Goal: Task Accomplishment & Management: Complete application form

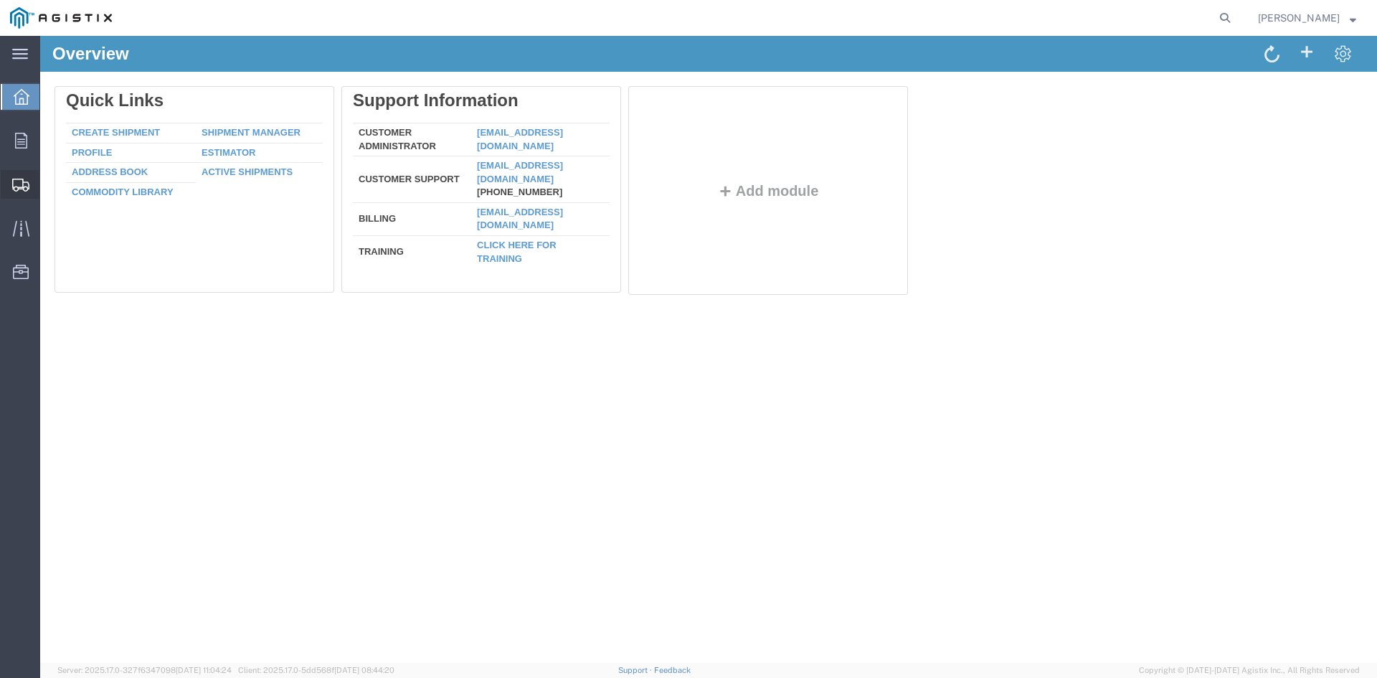
click at [0, 0] on span "Create from Template" at bounding box center [0, 0] width 0 height 0
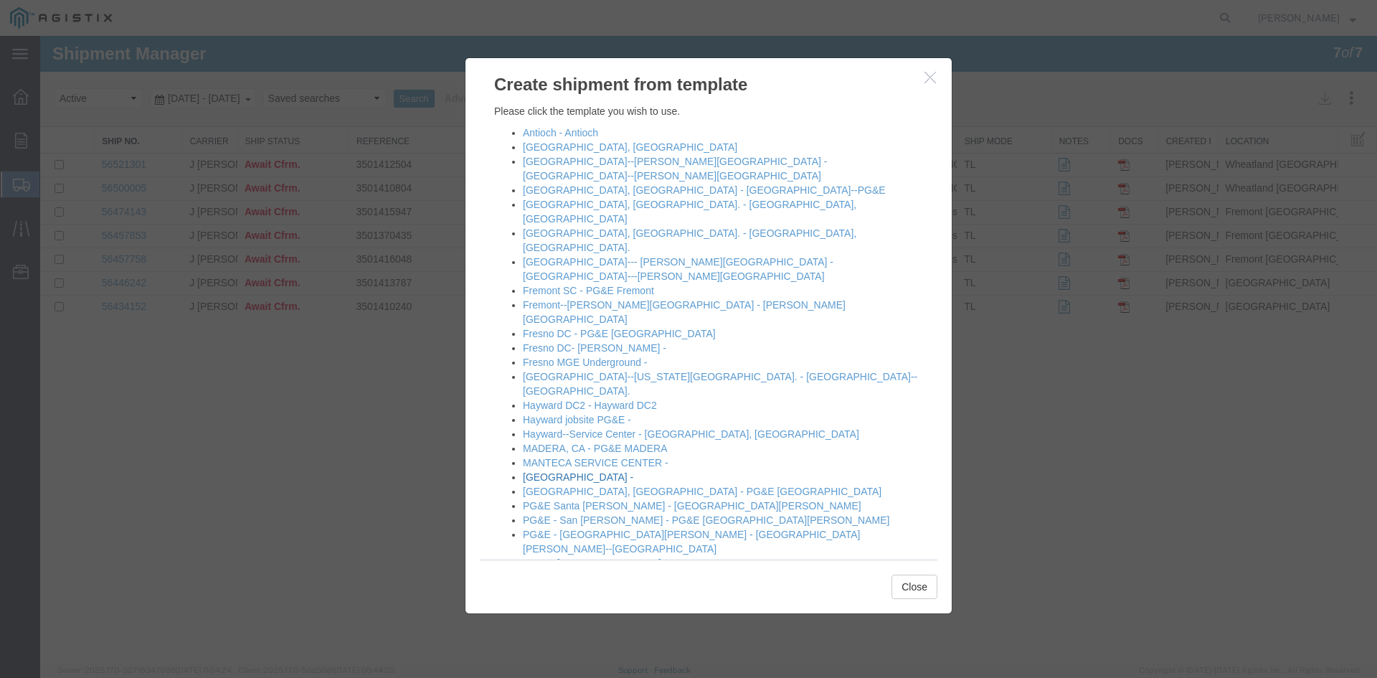
click at [538, 471] on link "[GEOGRAPHIC_DATA] -" at bounding box center [578, 476] width 110 height 11
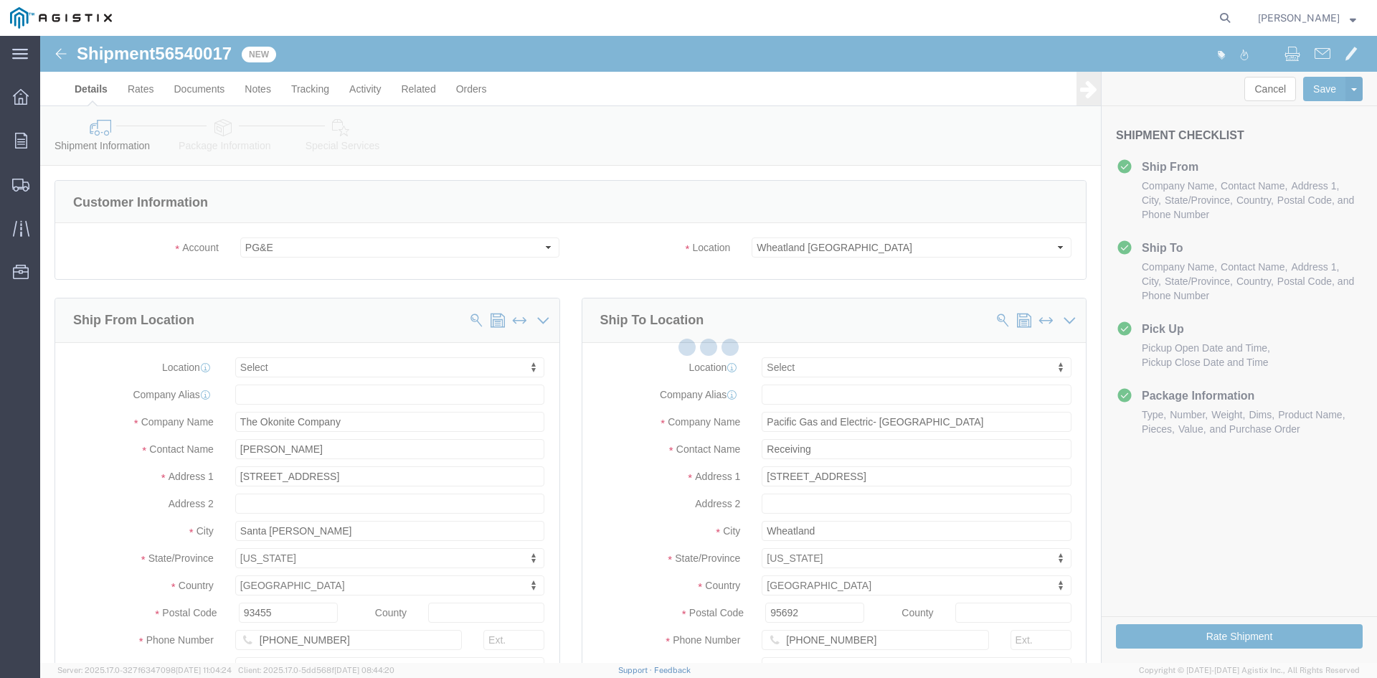
select select
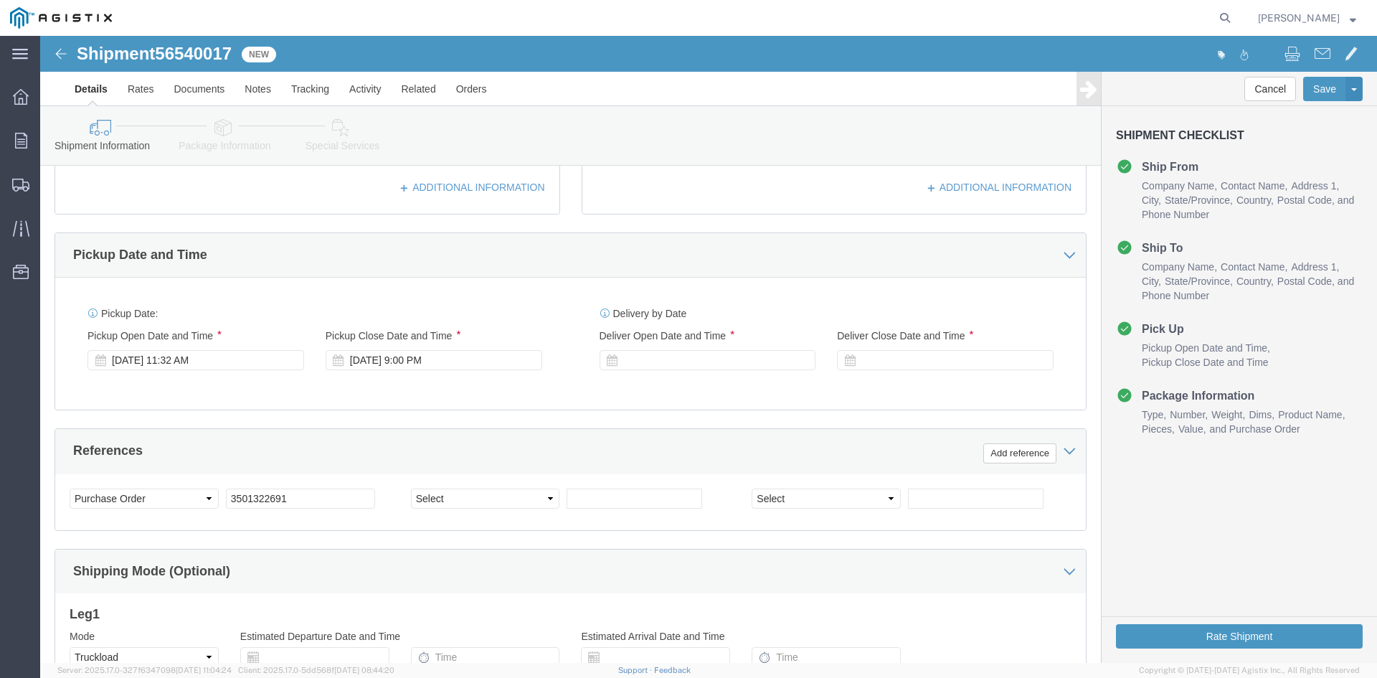
scroll to position [574, 0]
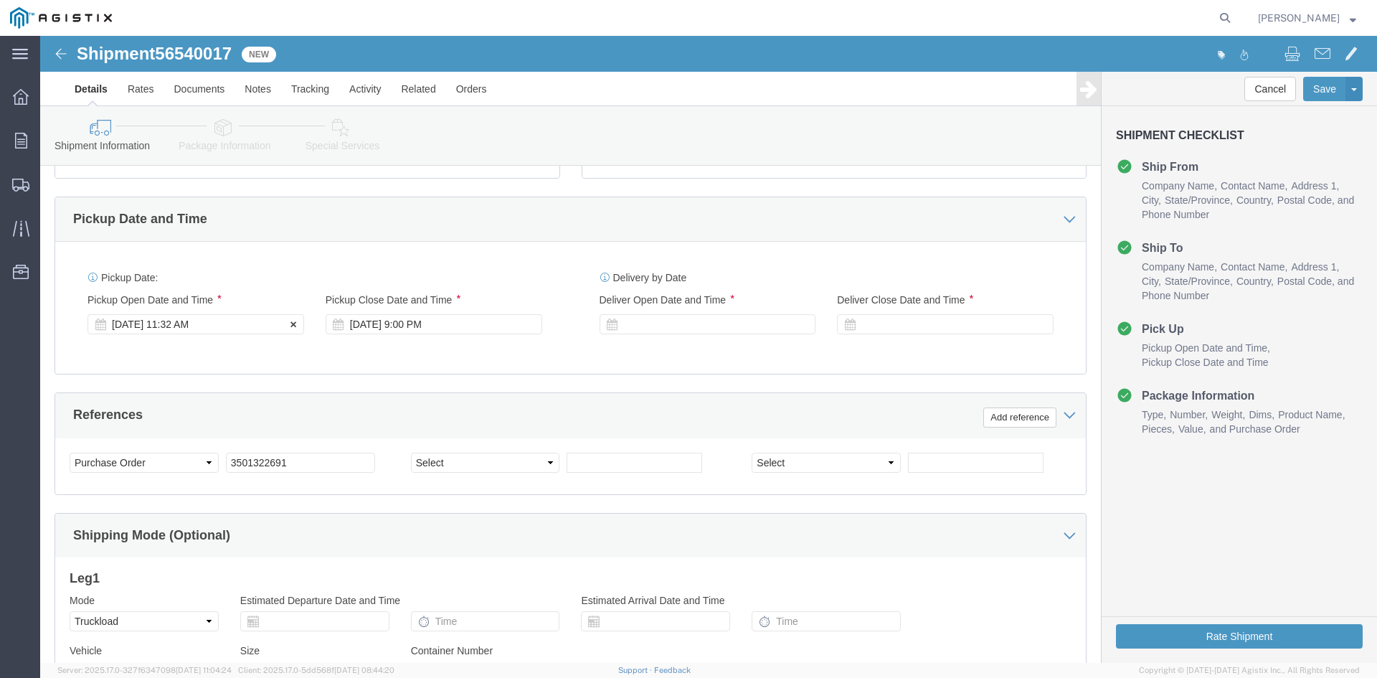
click div "[DATE] 11:32 AM"
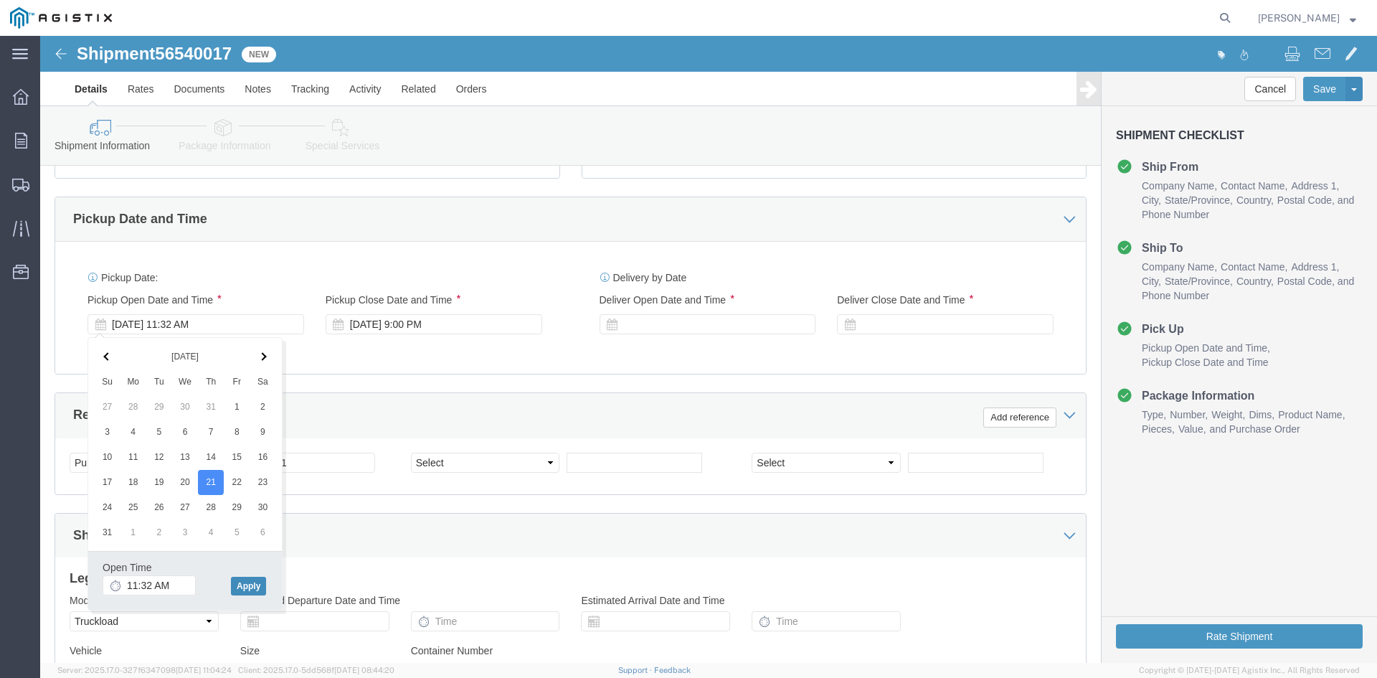
click button "Apply"
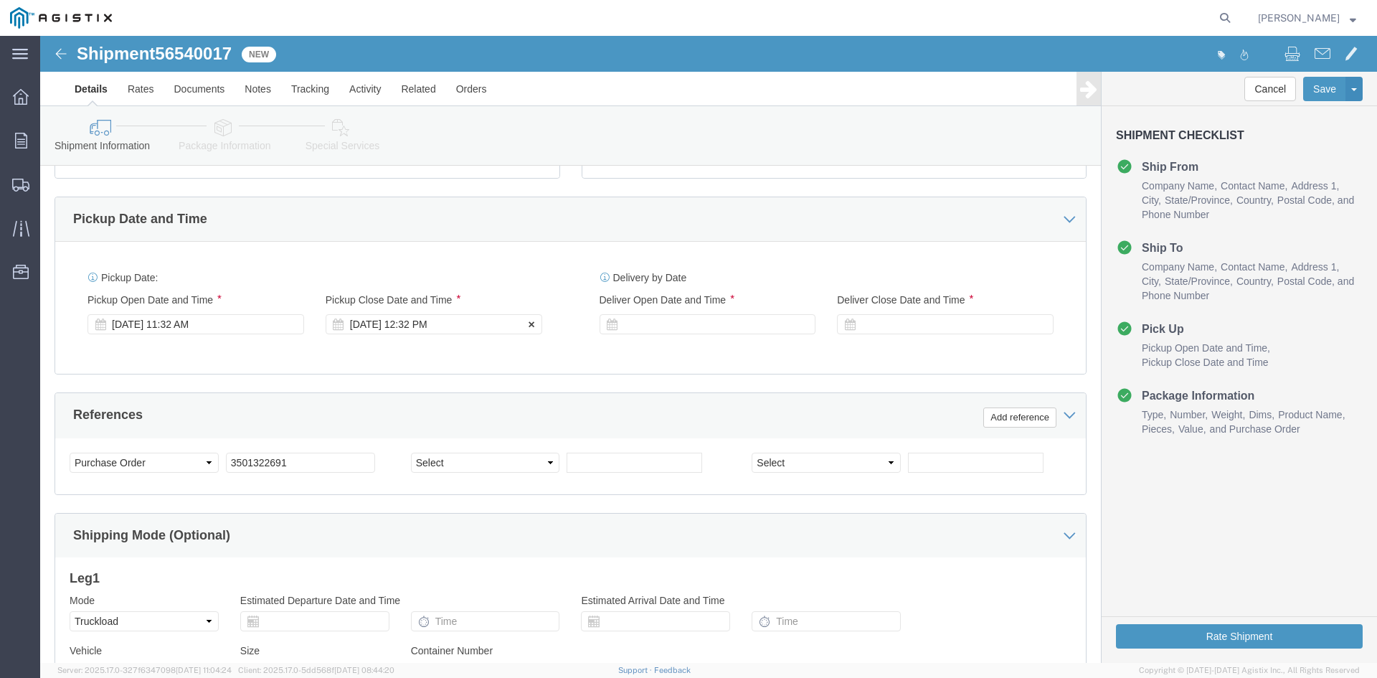
click div "[DATE] 12:32 PM"
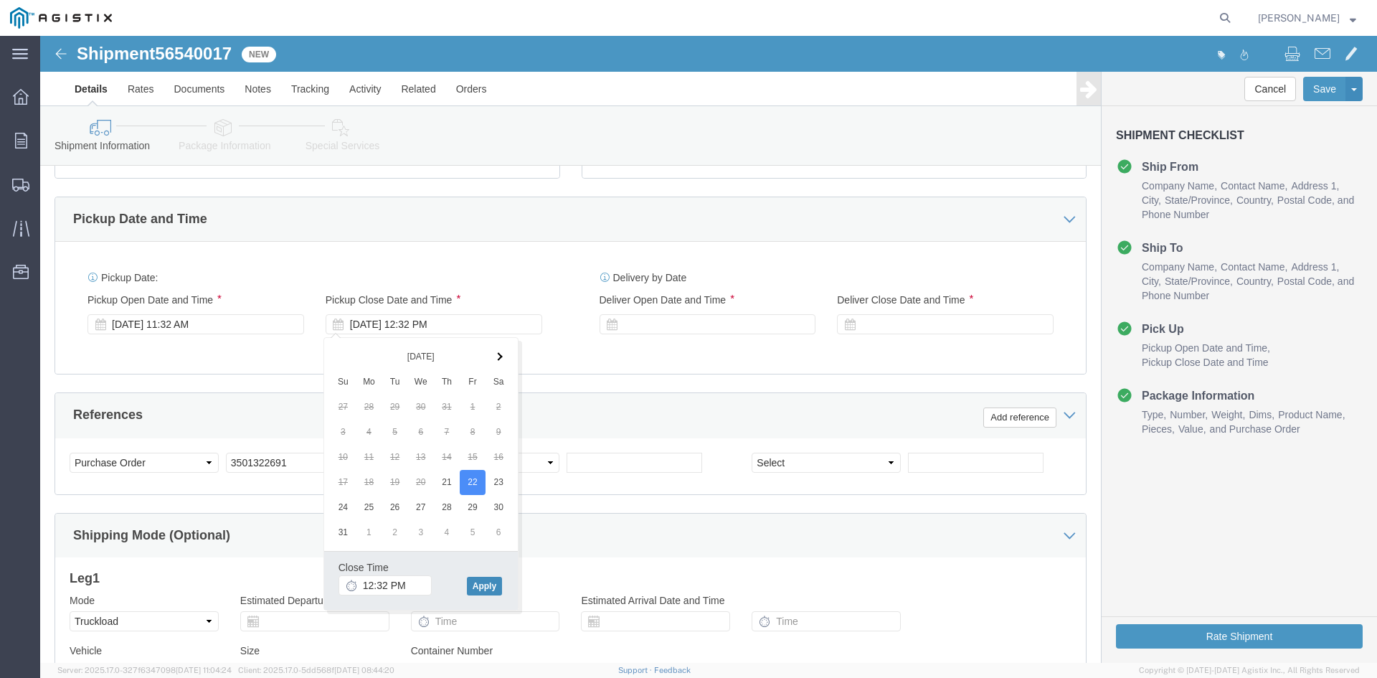
drag, startPoint x: 452, startPoint y: 546, endPoint x: 462, endPoint y: 538, distance: 13.3
click button "Apply"
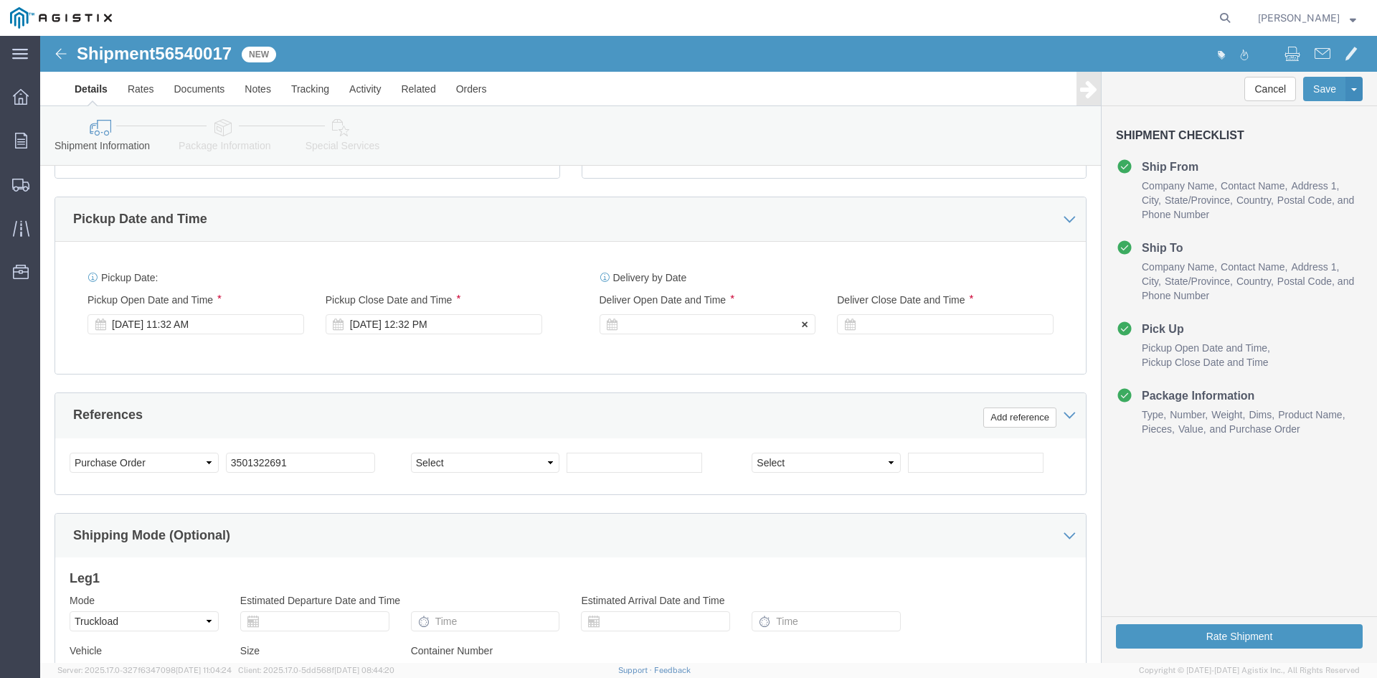
click div
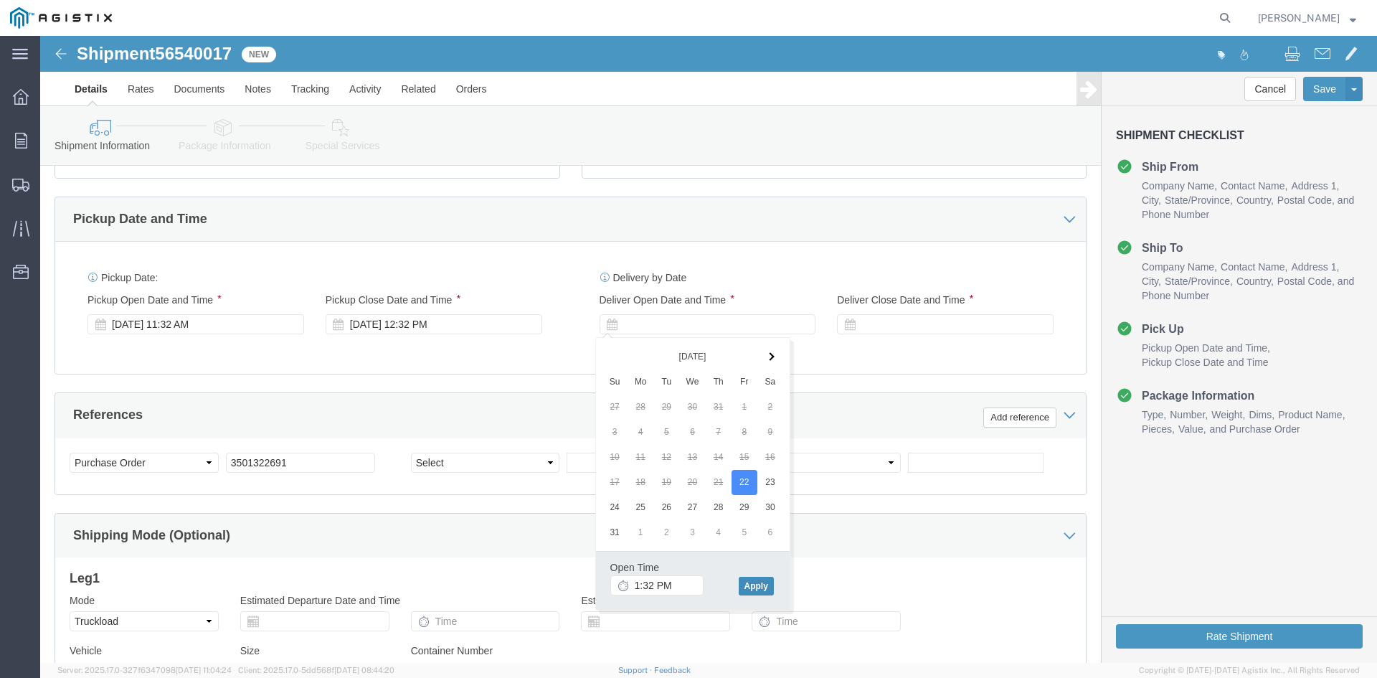
click button "Apply"
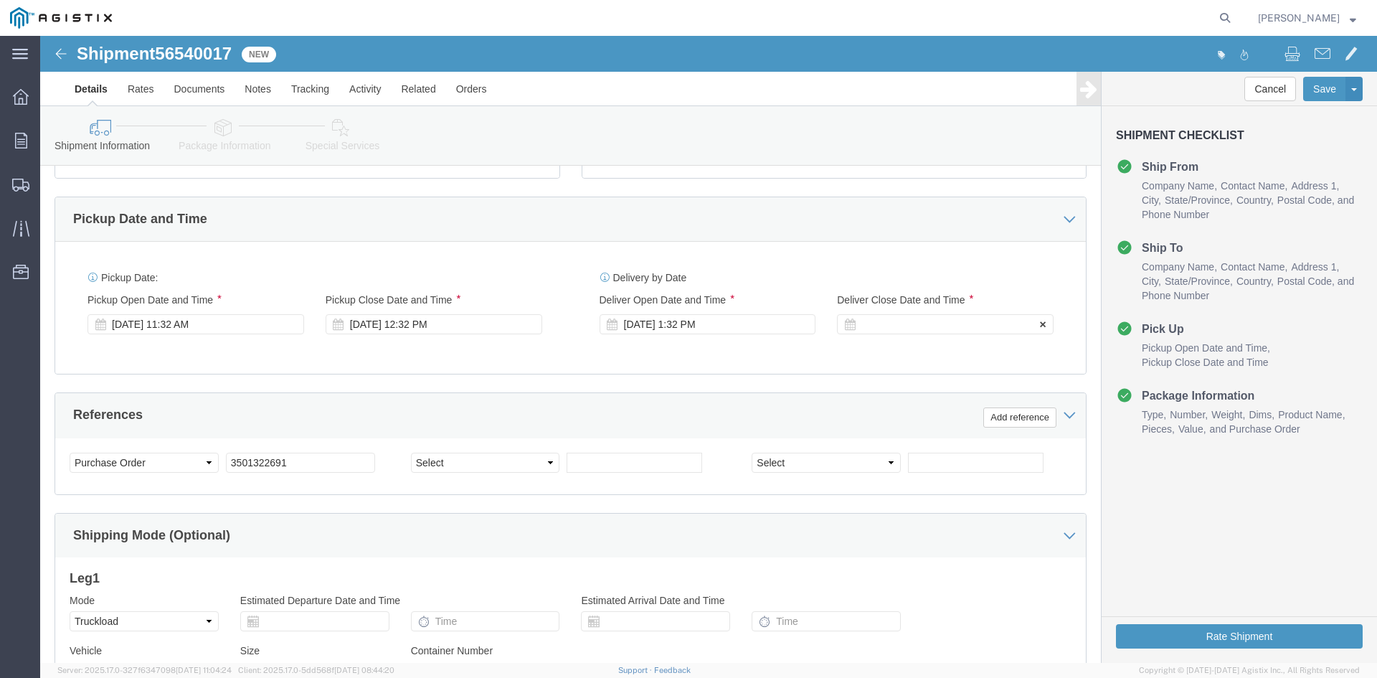
drag, startPoint x: 865, startPoint y: 285, endPoint x: 879, endPoint y: 300, distance: 20.8
click div
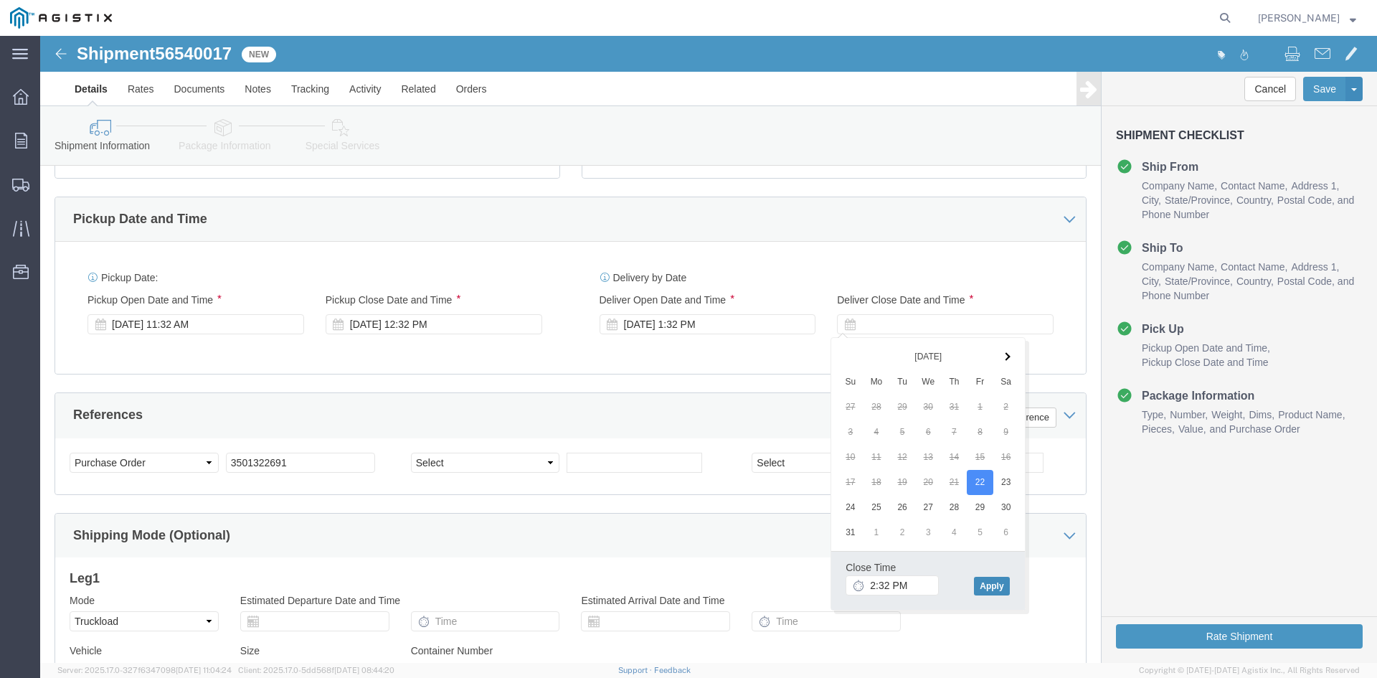
click button "Apply"
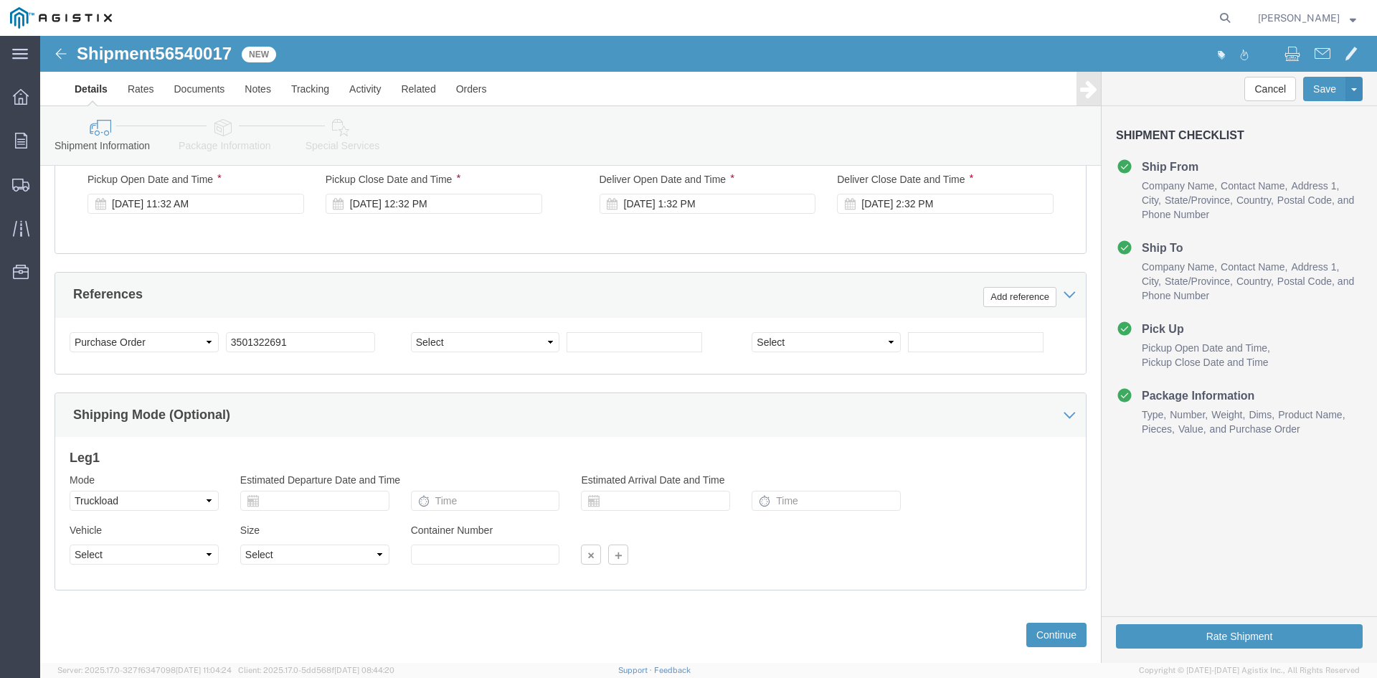
scroll to position [717, 0]
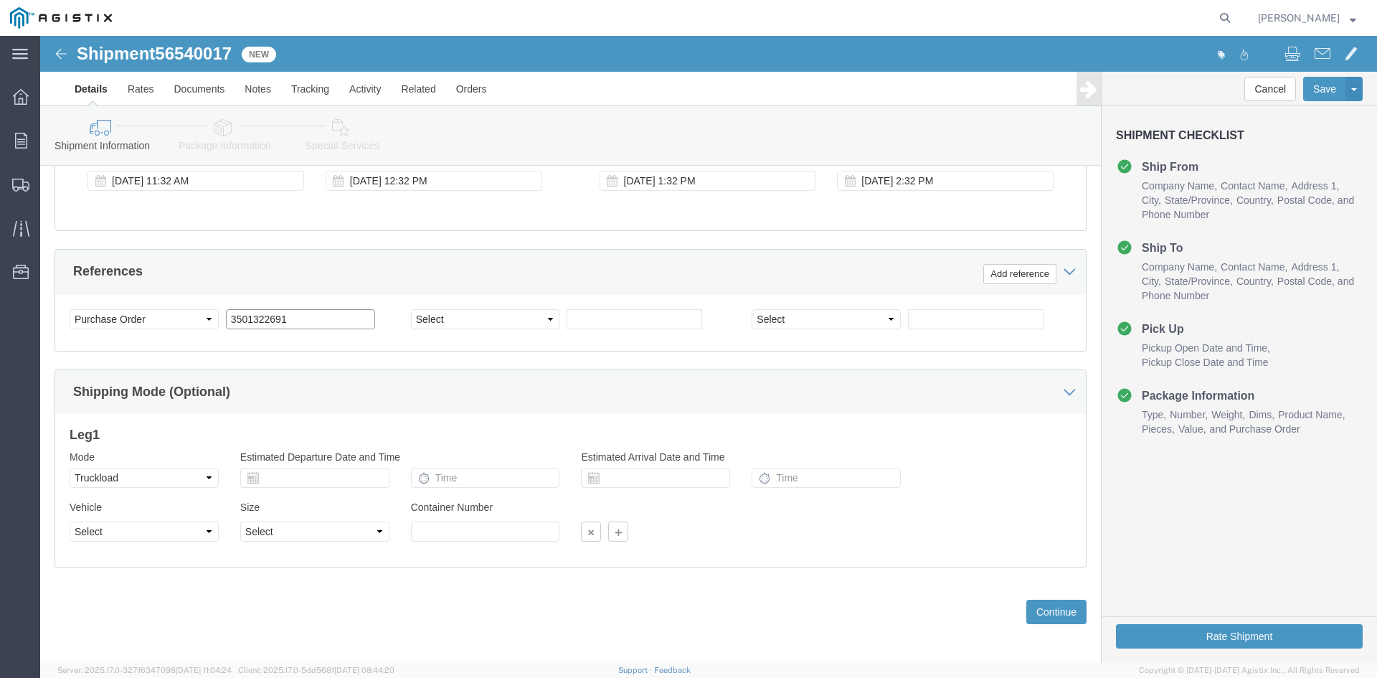
click input "3501322691"
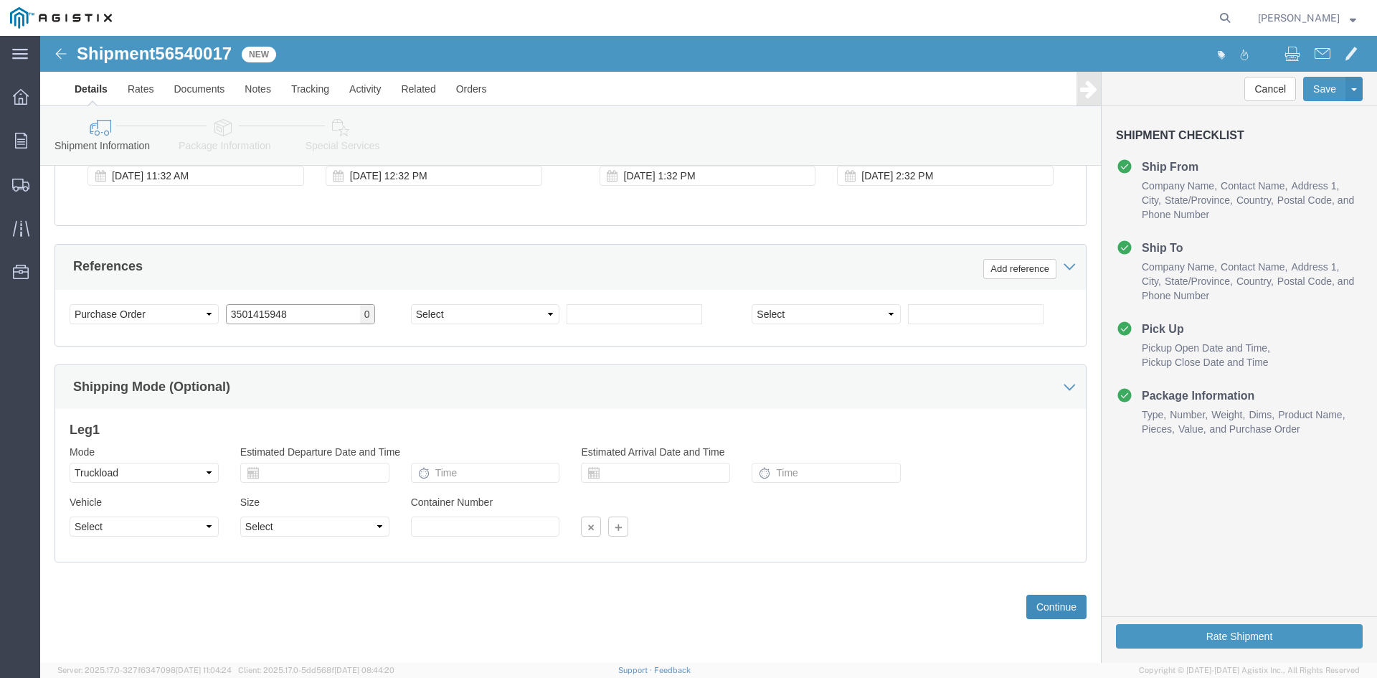
type input "3501415948"
click button "Continue"
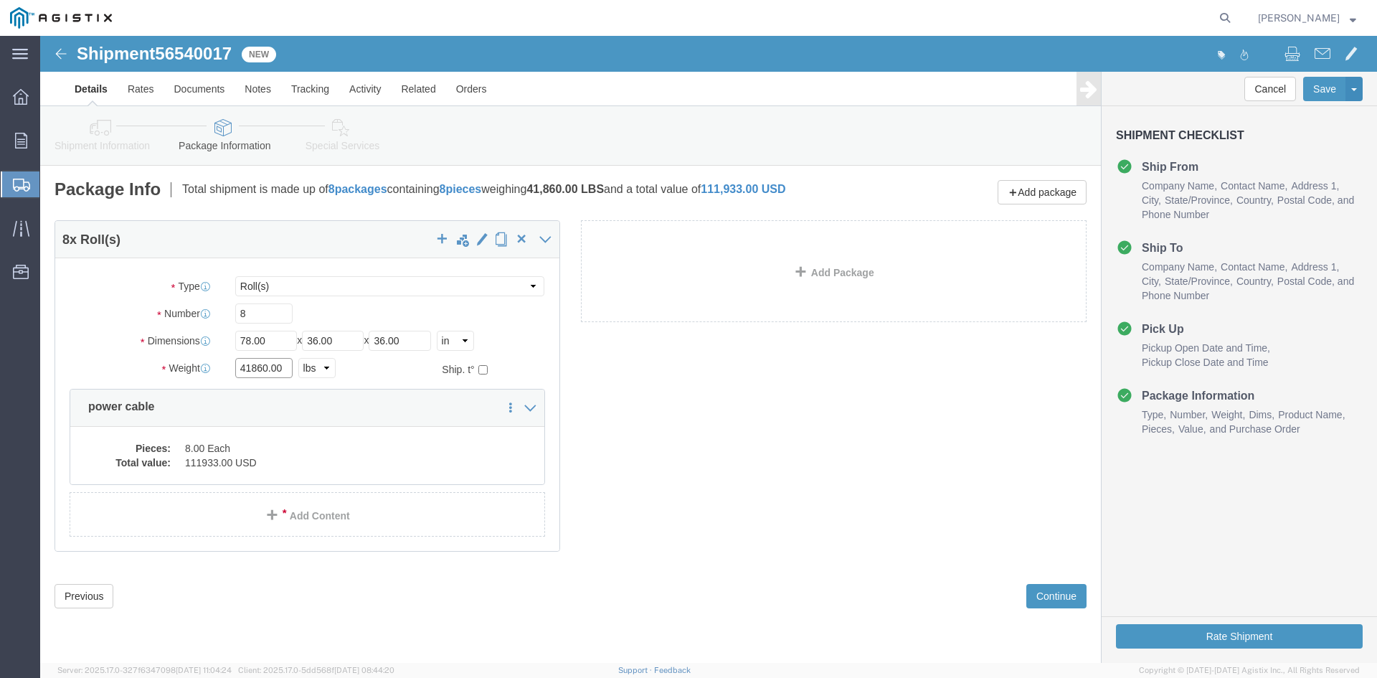
click input "41860.00"
type input "4"
type input "39240"
click dd "8.00 Each"
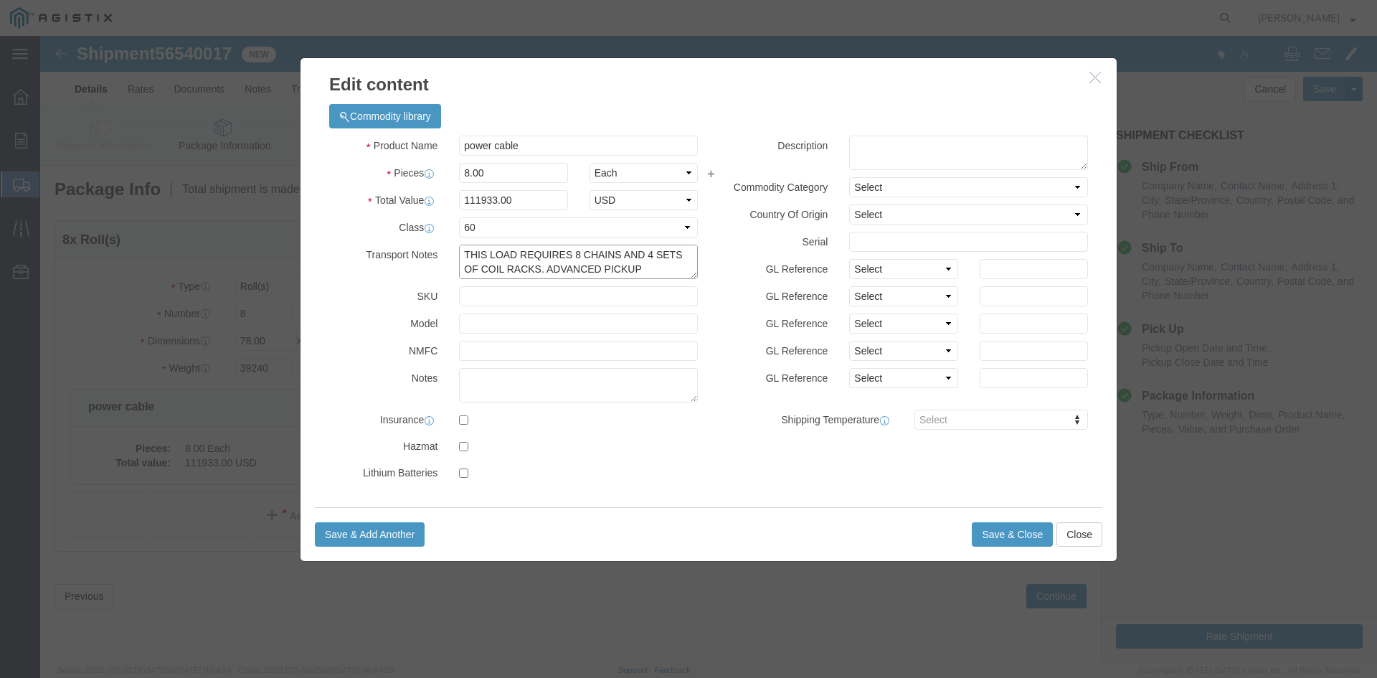
scroll to position [14, 0]
drag, startPoint x: 426, startPoint y: 219, endPoint x: 596, endPoint y: 239, distance: 171.9
click textarea "THIS LOAD REQUIRES 8 CHAINS AND 4 SETS OF COIL RACKS. ADVANCED PICKUP NOTIFICAT…"
click textarea
paste textarea "THIS LOAD REQUIRES 8 CHAINS AND 4 SETS OF COIL RACKS. ADVANCED PICKUP NOTIFICAT…"
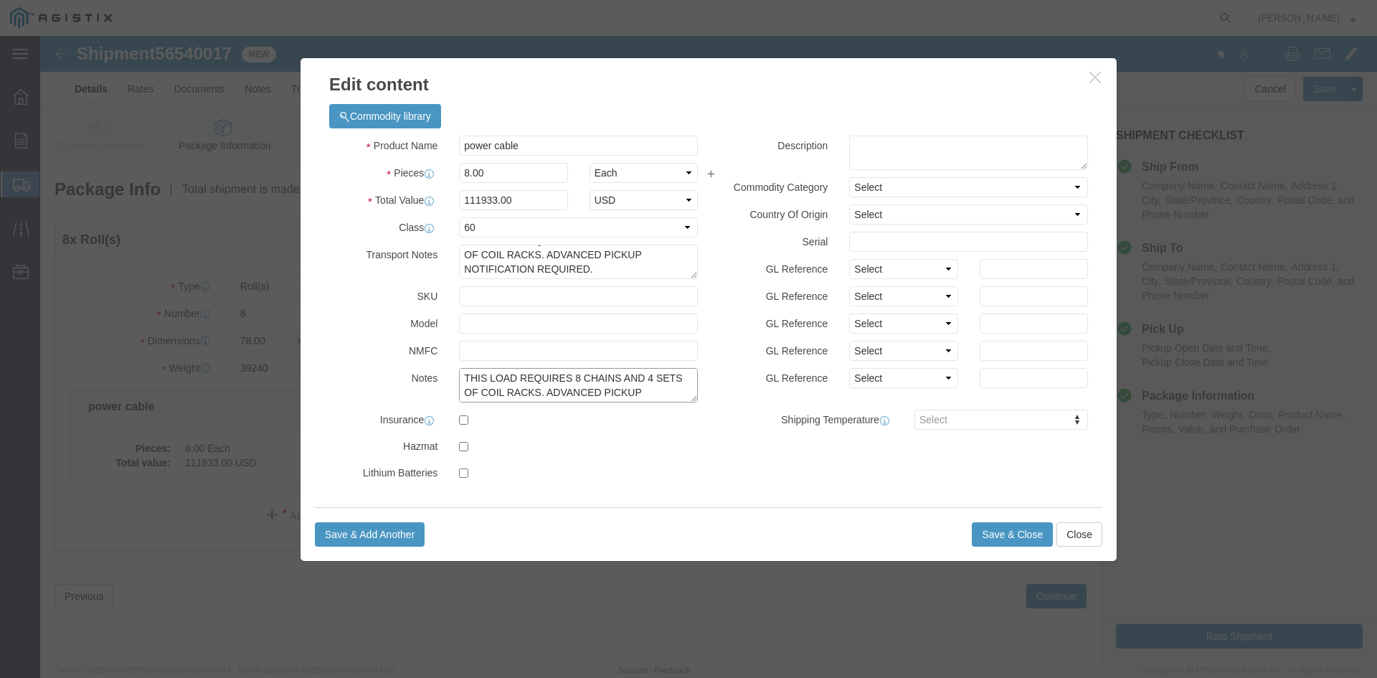
scroll to position [11, 0]
type textarea "THIS LOAD REQUIRES 8 CHAINS AND 4 SETS OF COIL RACKS. ADVANCED PICKUP NOTIFICAT…"
click input "111933.00"
type input "1"
type input "125494"
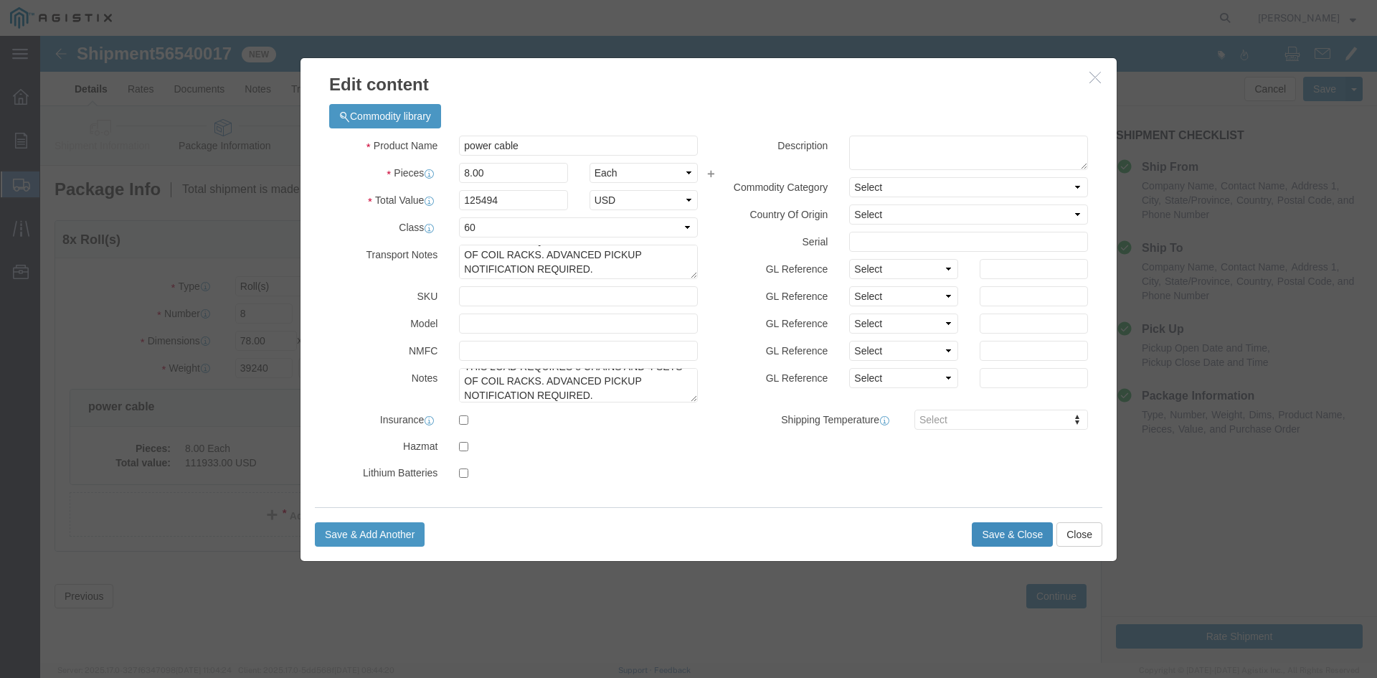
click button "Save & Close"
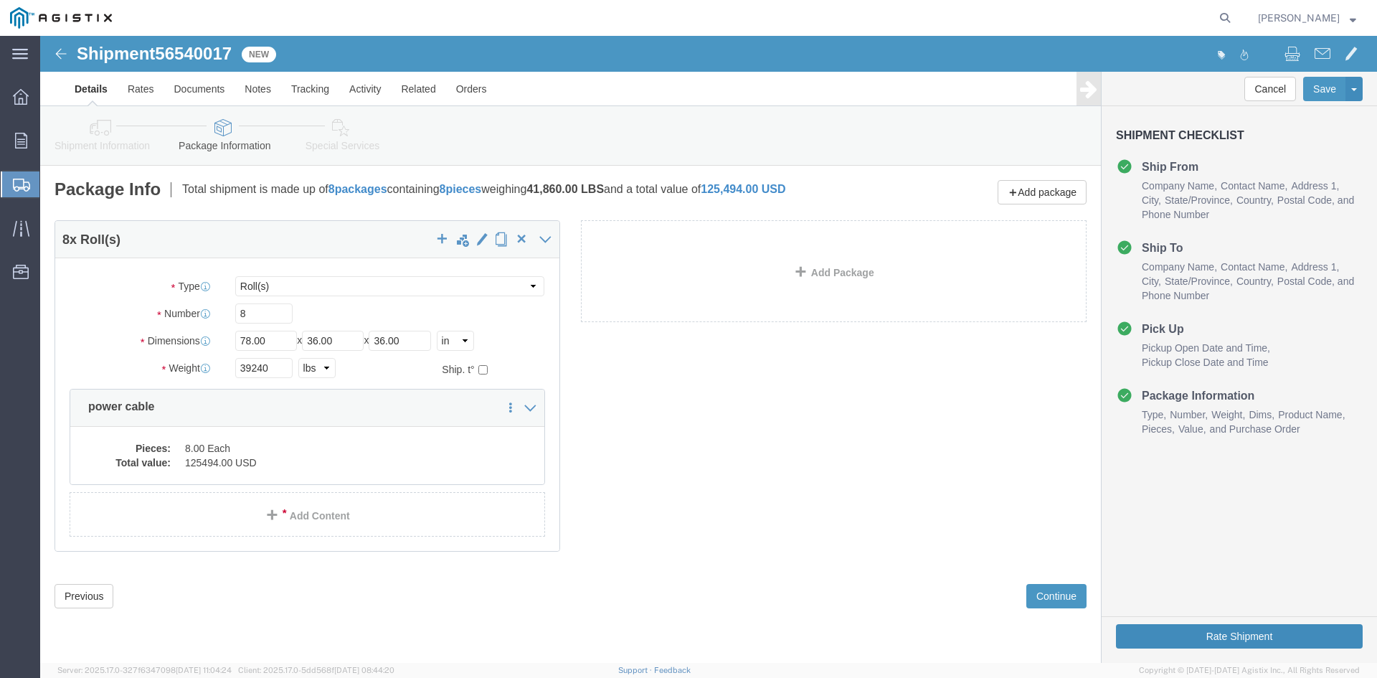
click button "Rate Shipment"
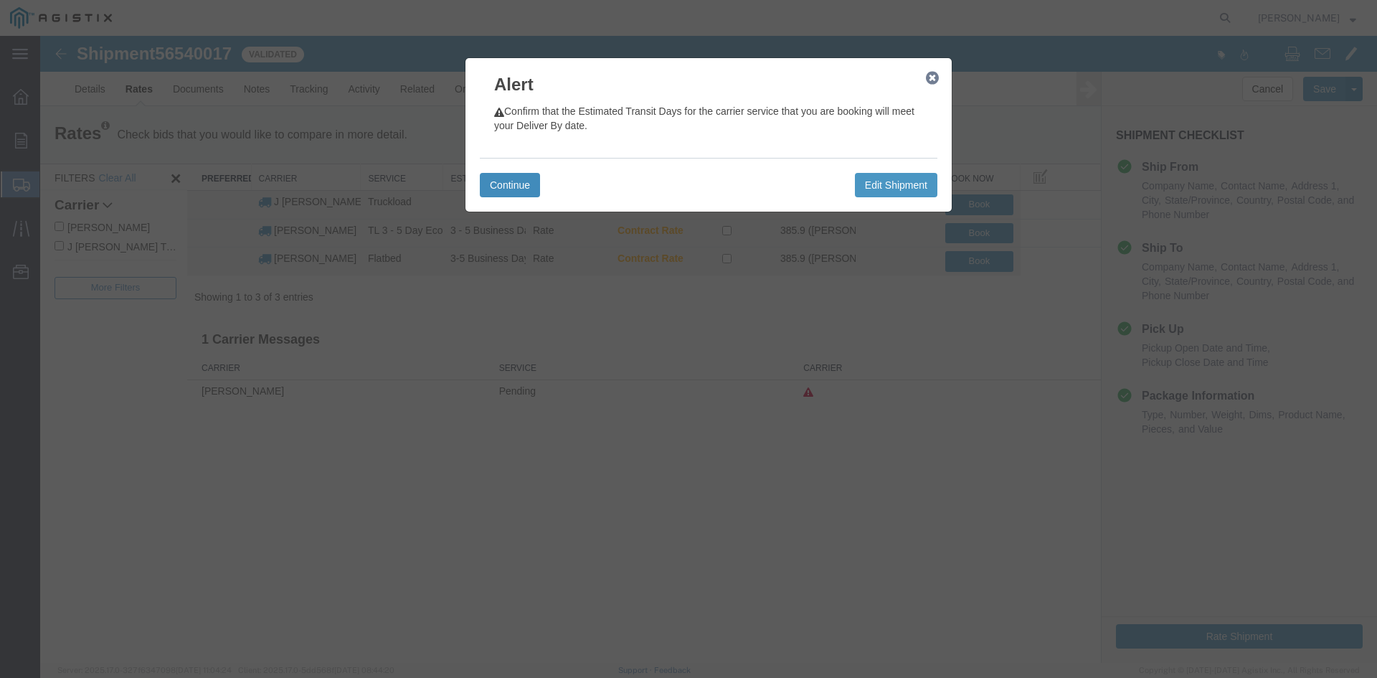
click at [529, 180] on button "Continue" at bounding box center [510, 185] width 60 height 24
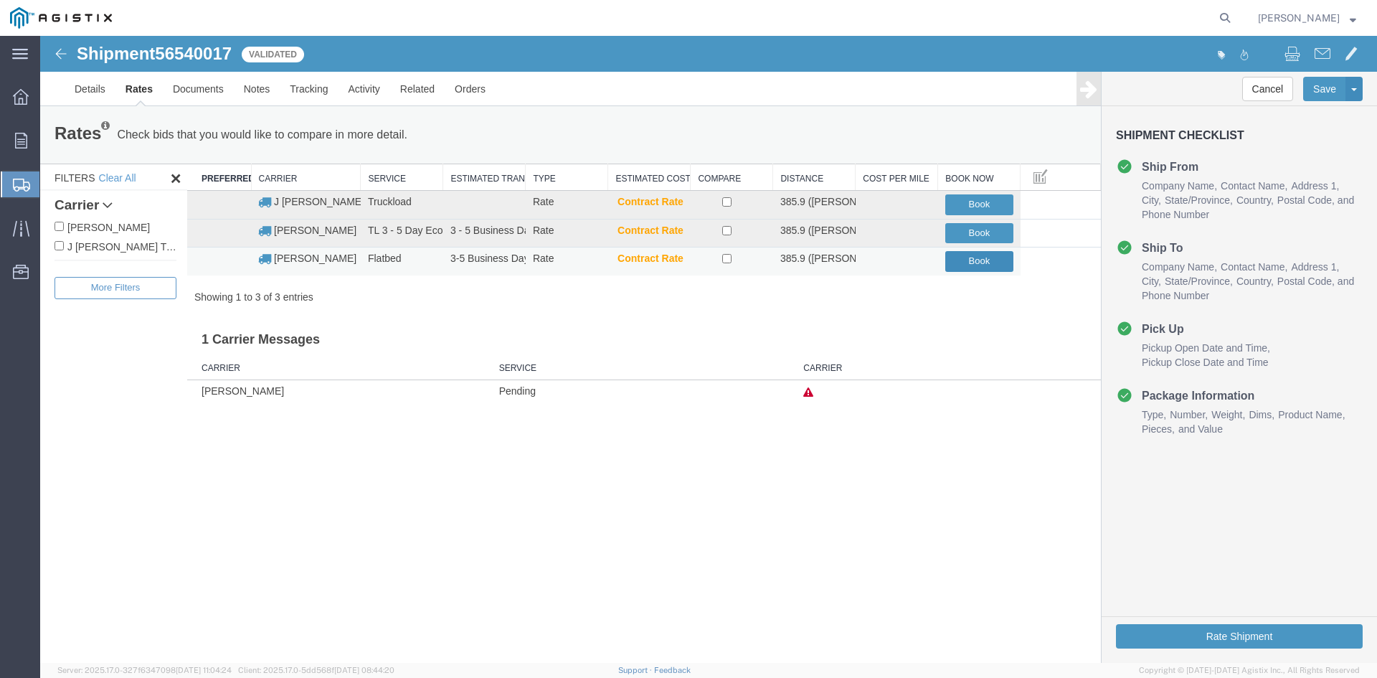
click at [966, 256] on button "Book" at bounding box center [979, 261] width 68 height 21
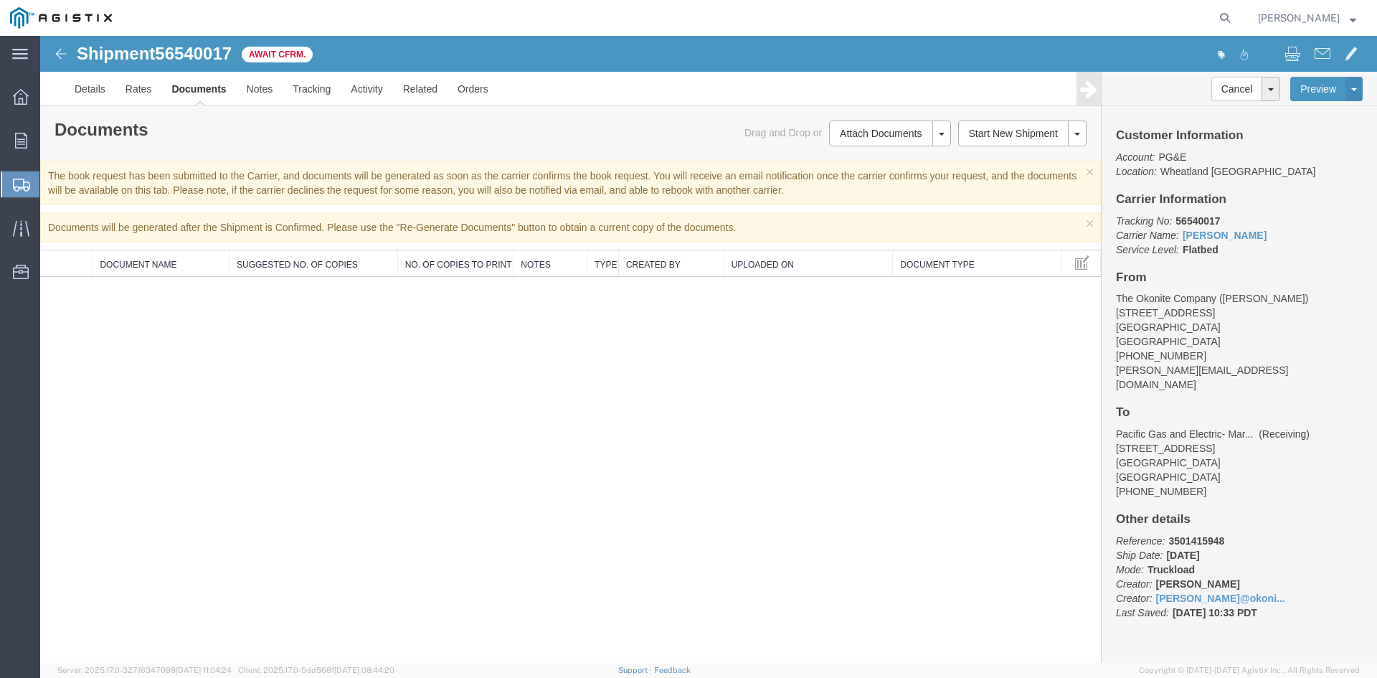
click at [0, 0] on span "Create from Template" at bounding box center [0, 0] width 0 height 0
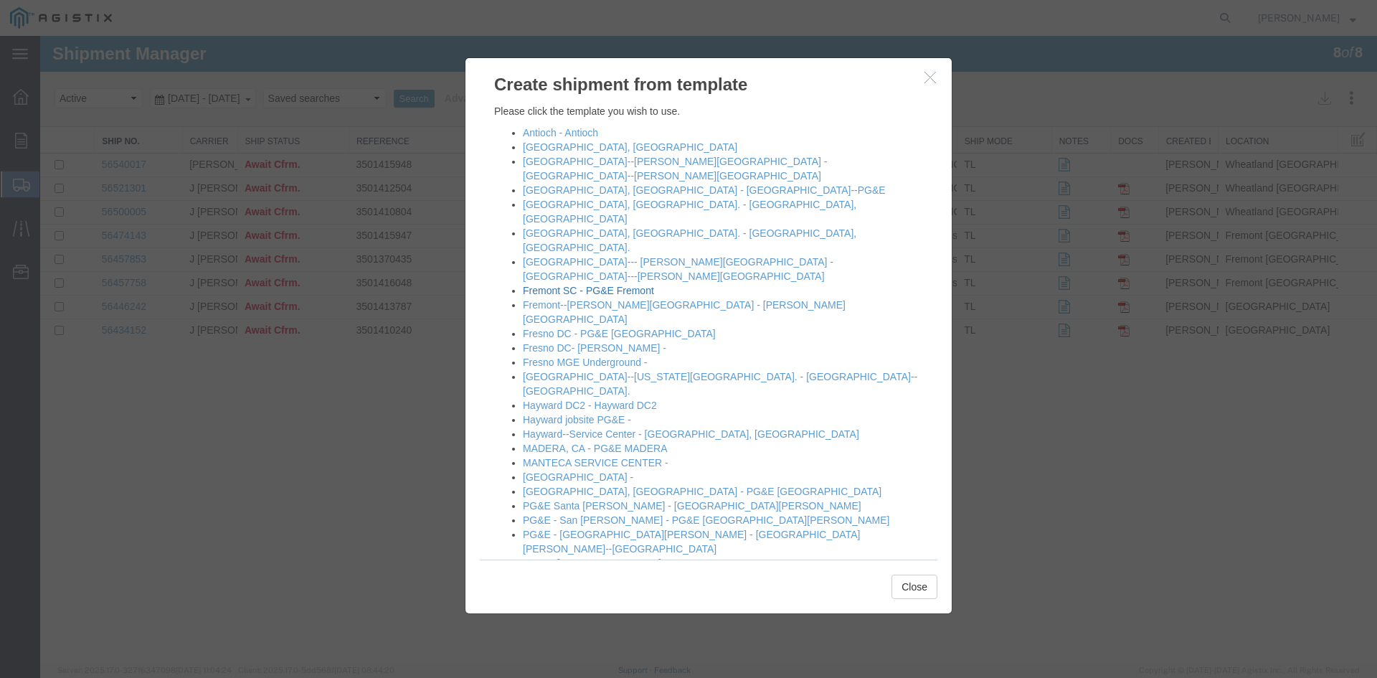
click at [548, 285] on link "Fremont SC - PG&E Fremont" at bounding box center [588, 290] width 131 height 11
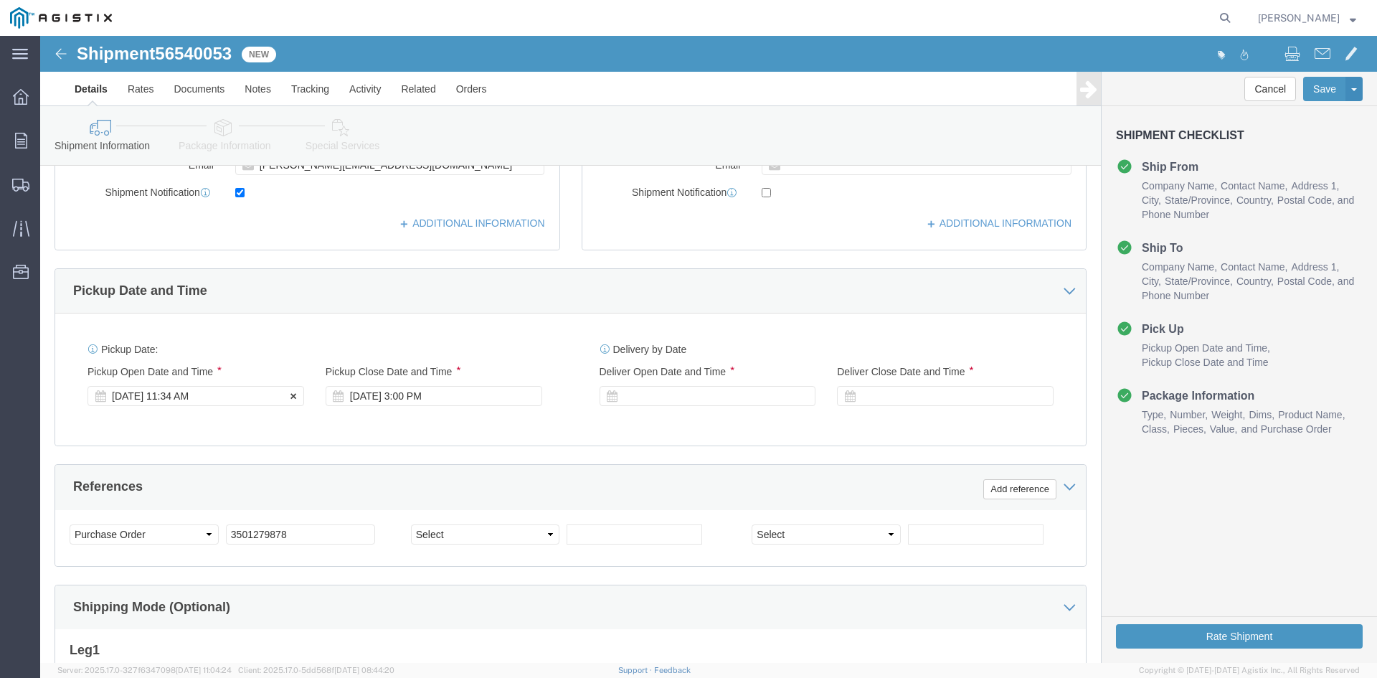
click div "[DATE] 11:34 AM"
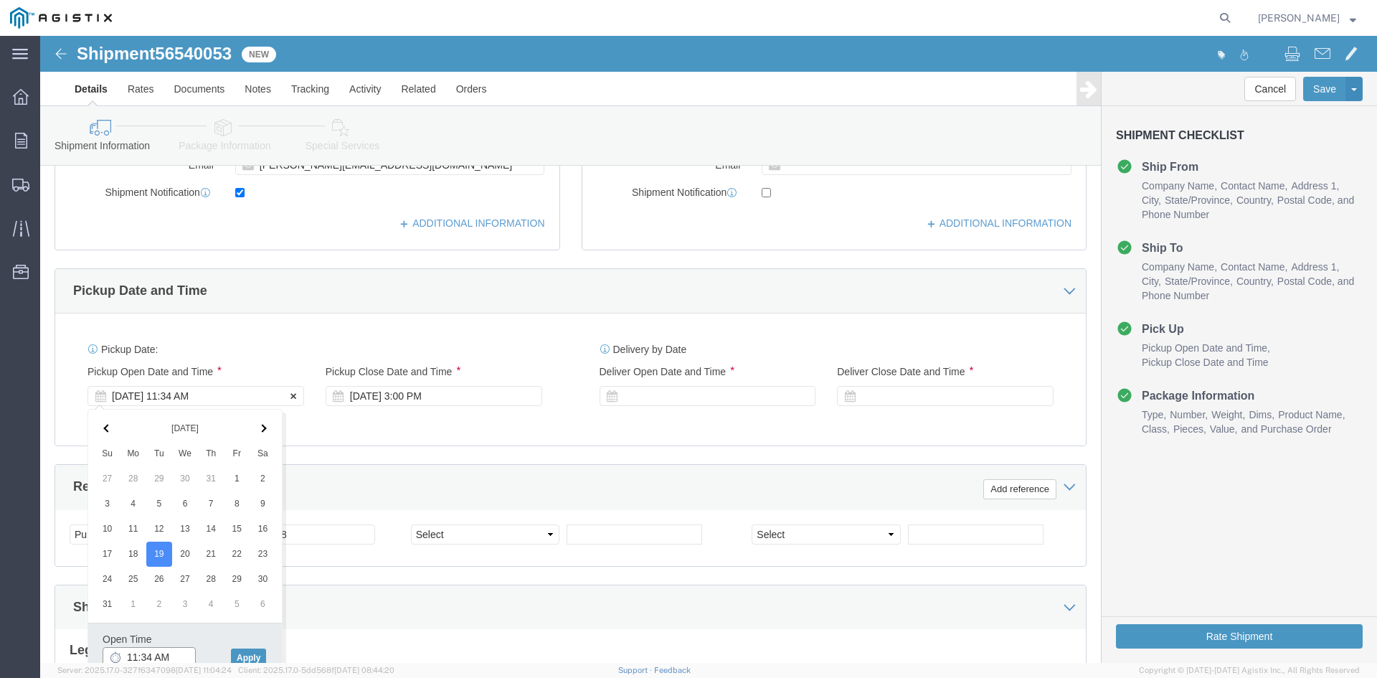
scroll to position [506, 0]
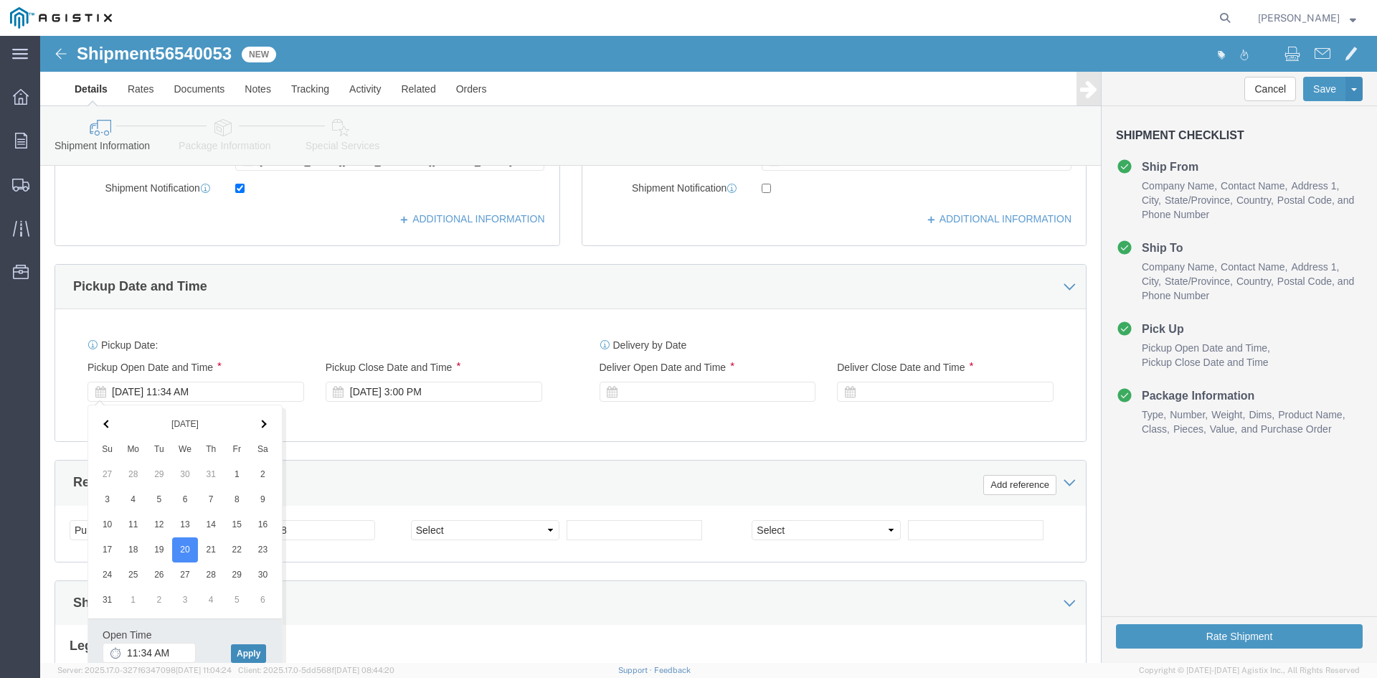
click button "Apply"
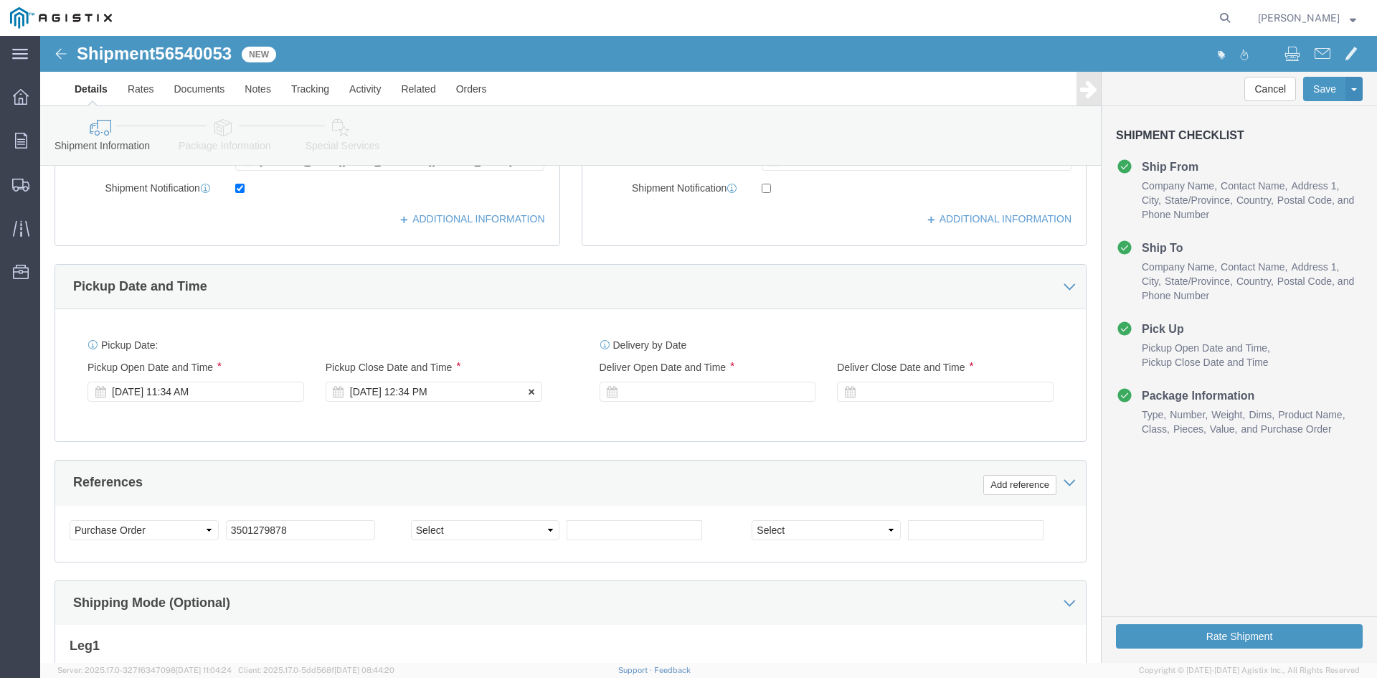
click div "[DATE] 12:34 PM"
drag, startPoint x: 439, startPoint y: 622, endPoint x: 466, endPoint y: 604, distance: 31.6
click button "Apply"
click div
click button "Apply"
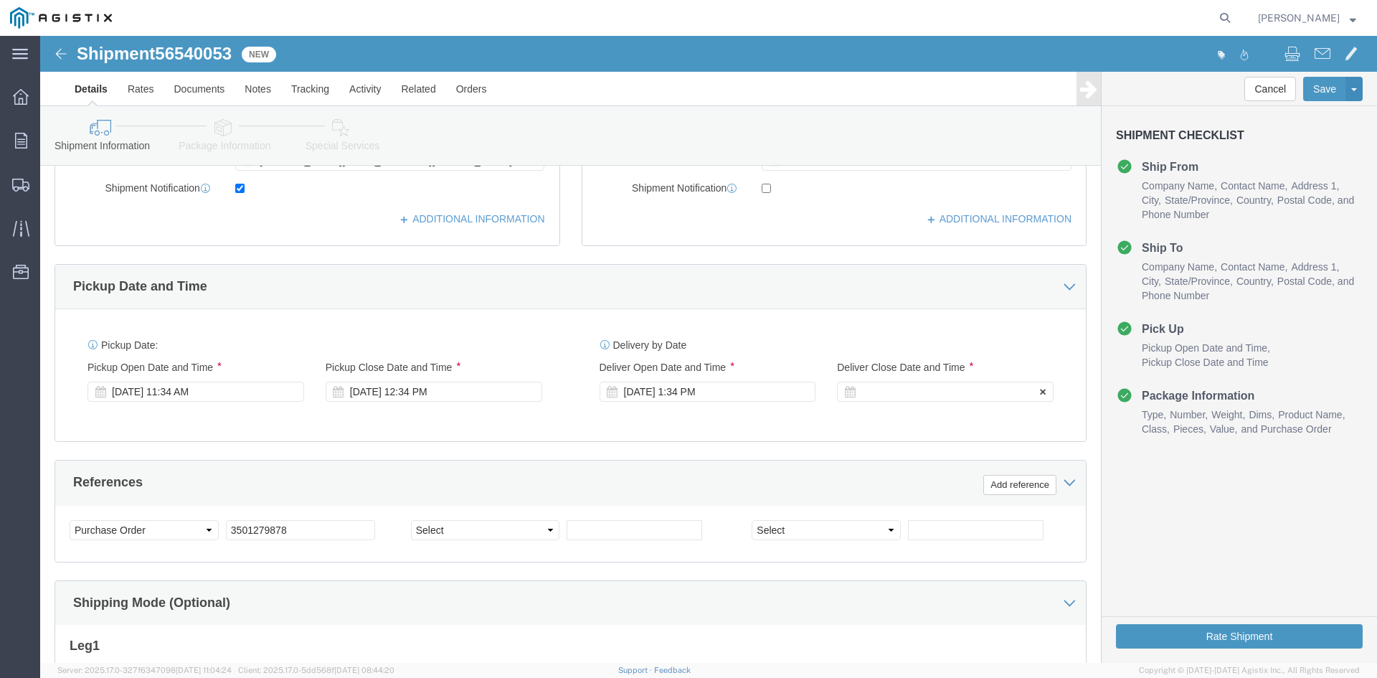
click div
click button "Apply"
click input "3501279878"
type input "3501413289"
click select "Select Account Type Activity ID Airline Appointment Number ASN Batch Request # …"
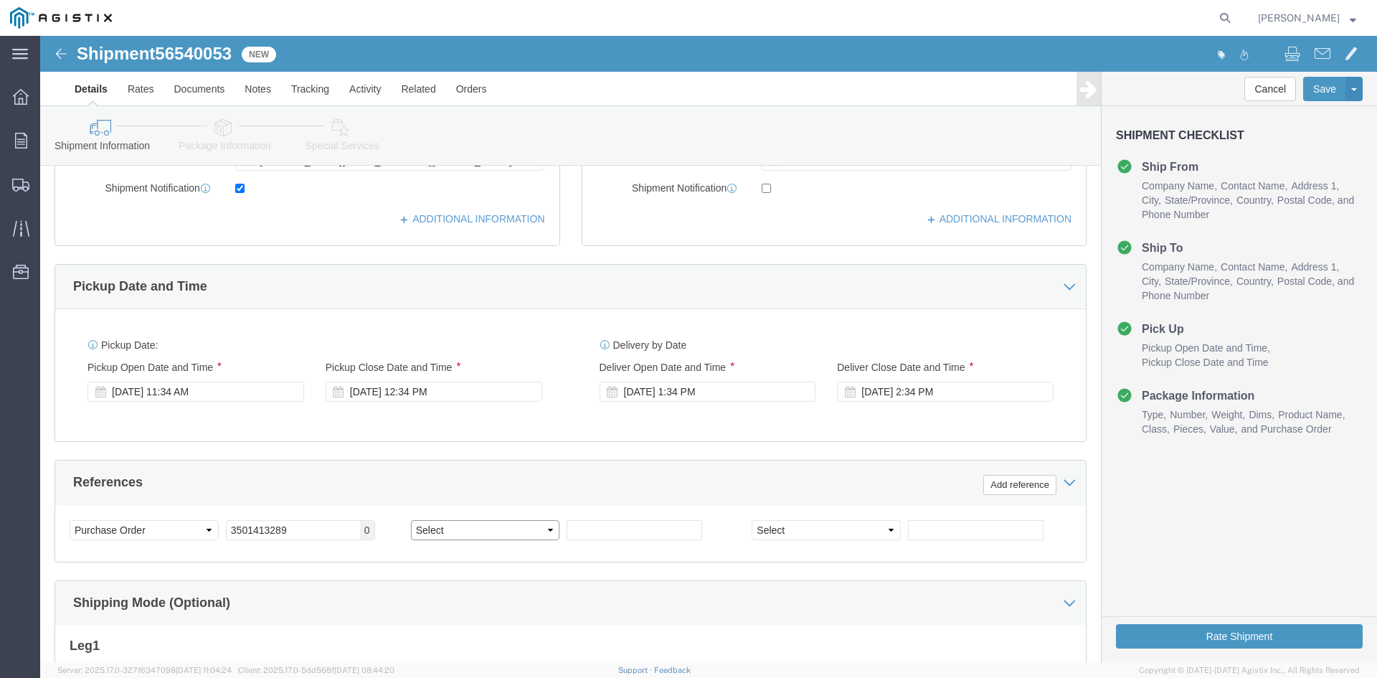
select select "CUSTREF"
click select "Select Account Type Activity ID Airline Appointment Number ASN Batch Request # …"
click input "text"
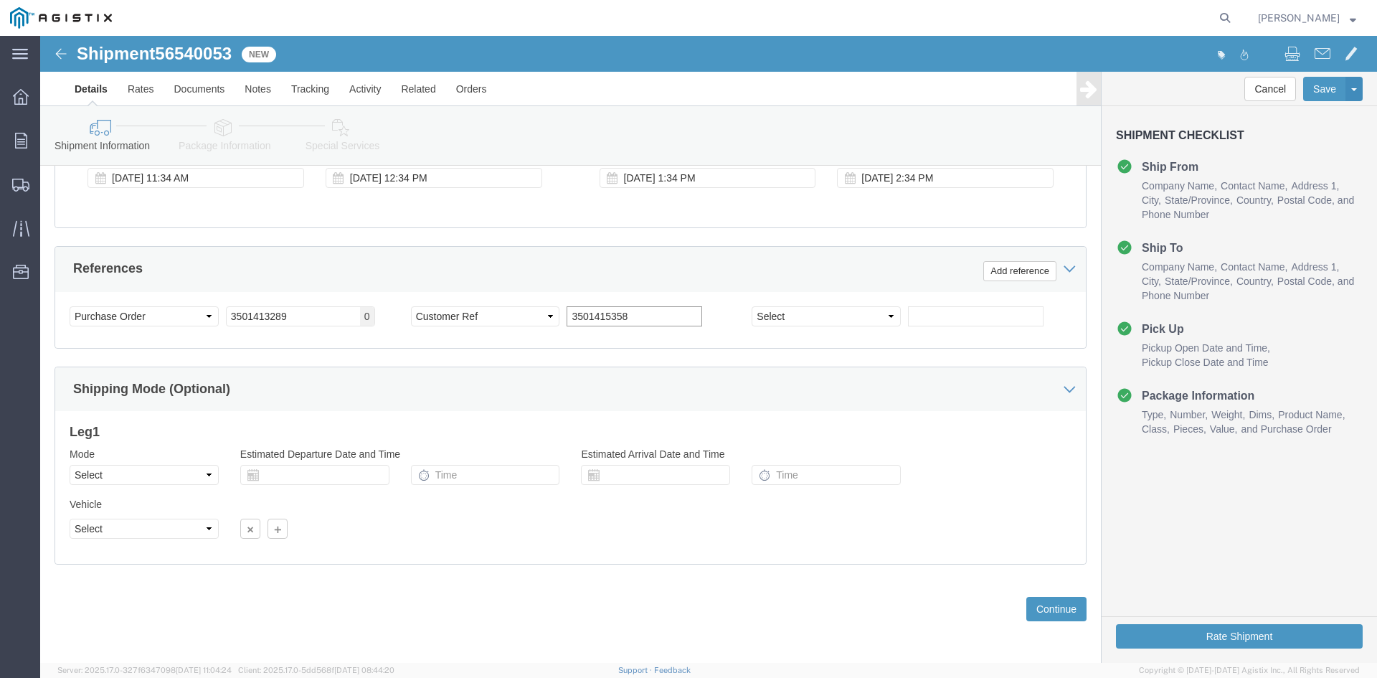
scroll to position [722, 0]
type input "3501415358"
click select "Select Air Less than Truckload Multi-Leg Ocean Freight Rail Small Parcel Truckl…"
select select "TL"
click select "Select Air Less than Truckload Multi-Leg Ocean Freight Rail Small Parcel Truckl…"
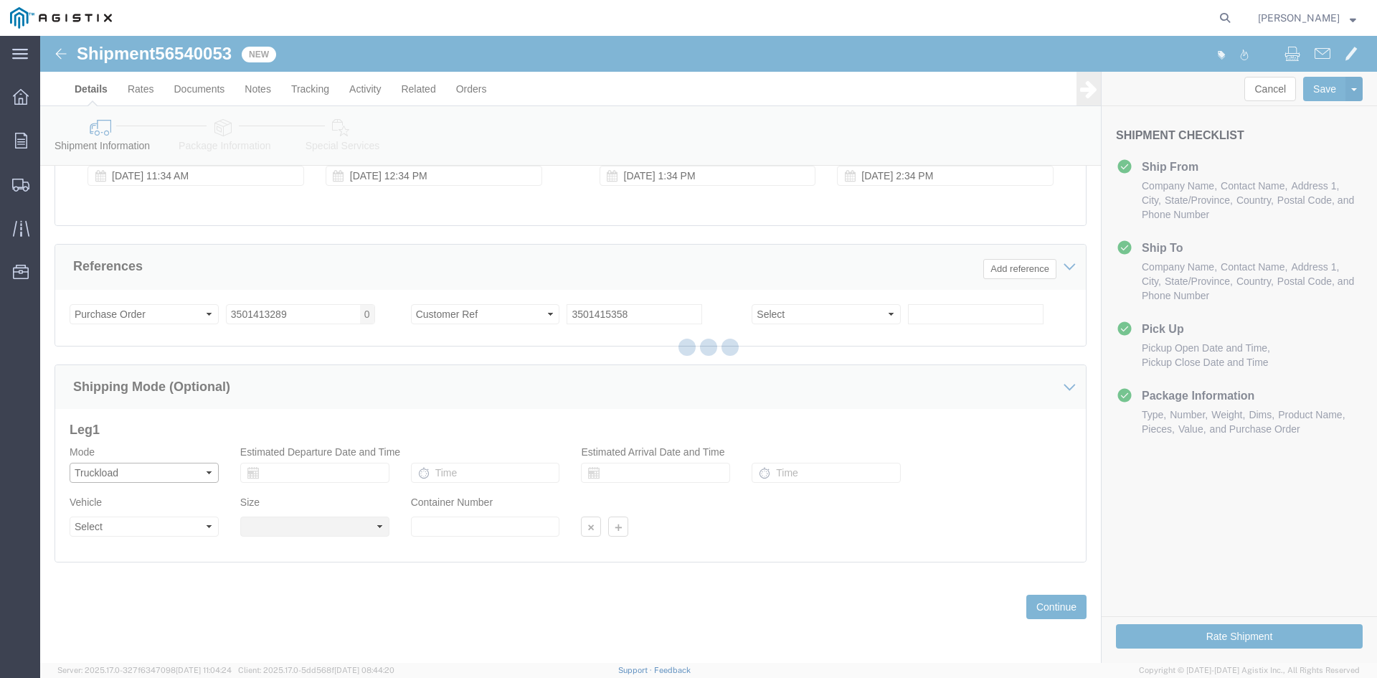
select select
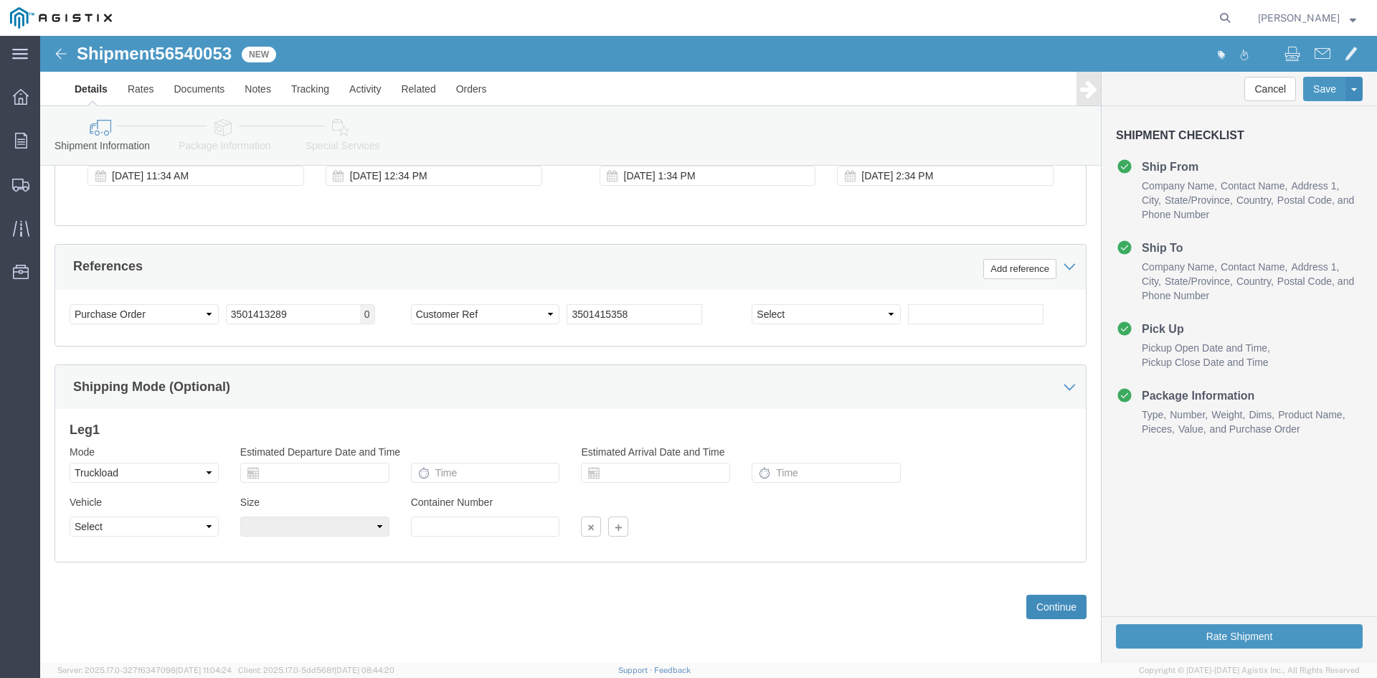
click button "Continue"
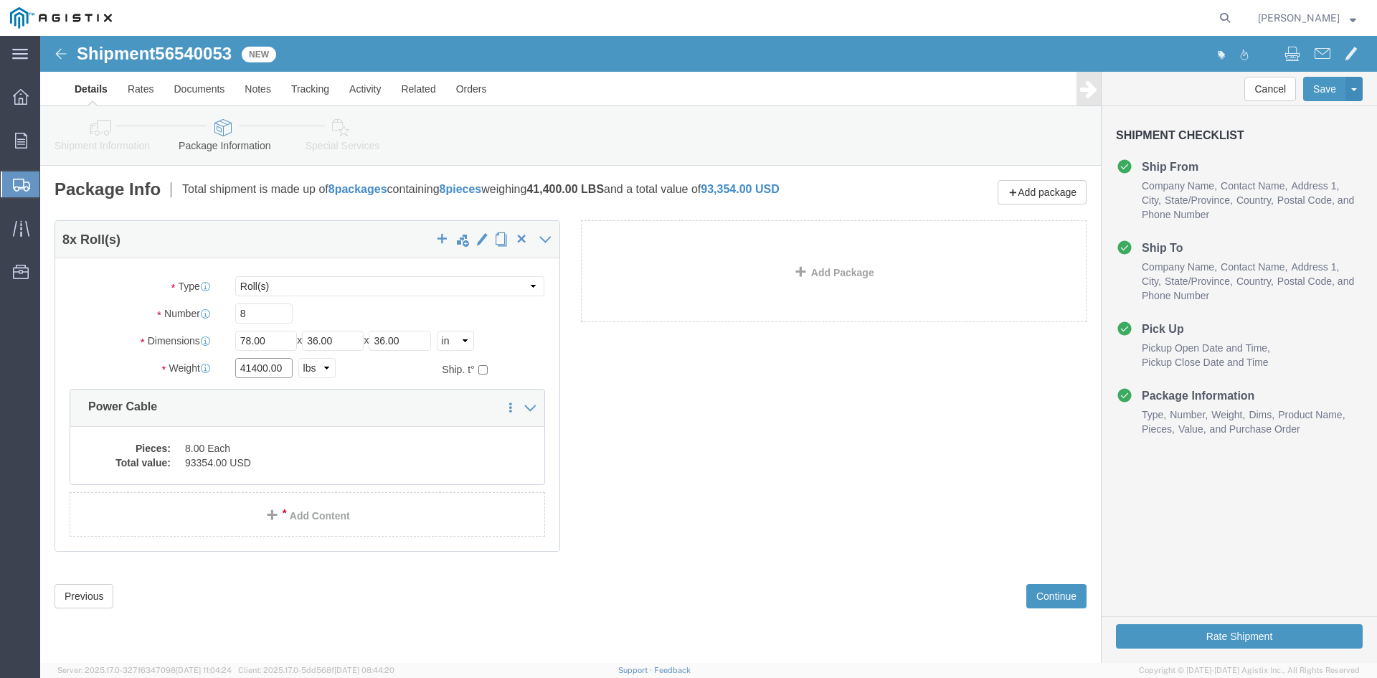
click input "41400.00"
click input "8"
type input "5"
click input "41400.00"
type input "4"
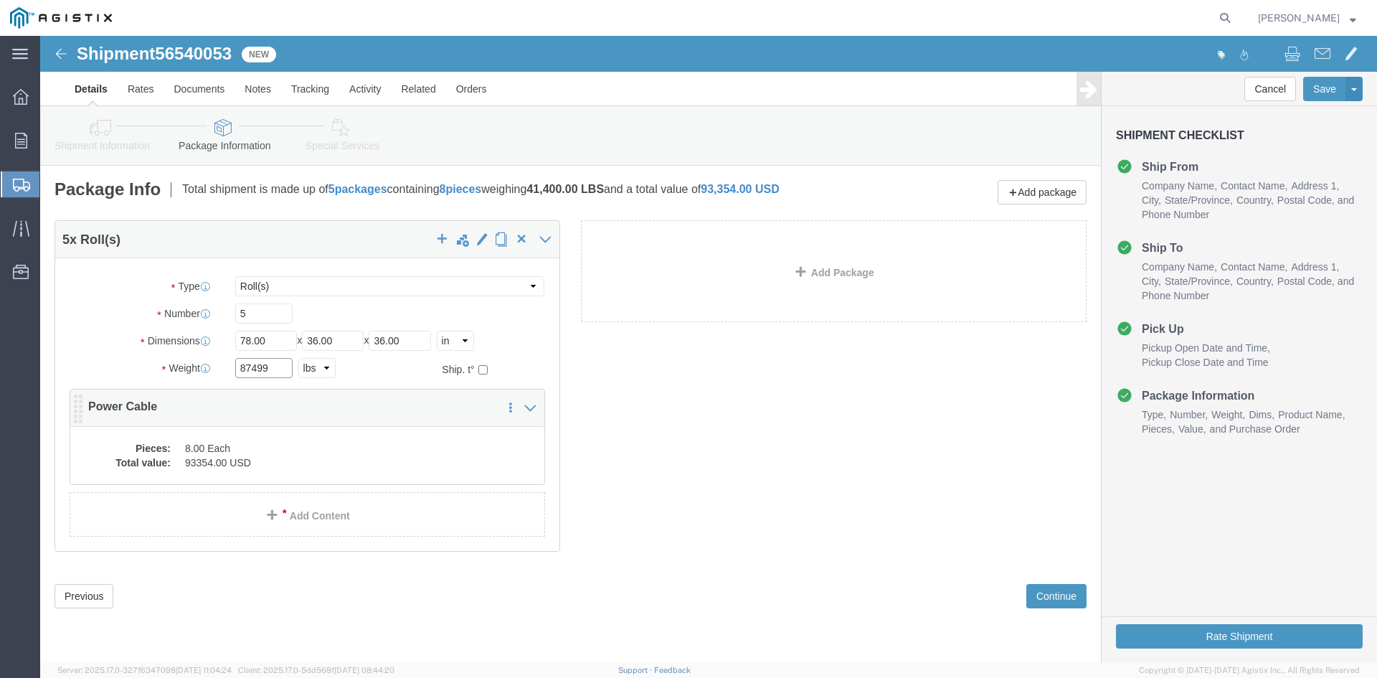
type input "87499"
click dd "8.00 Each"
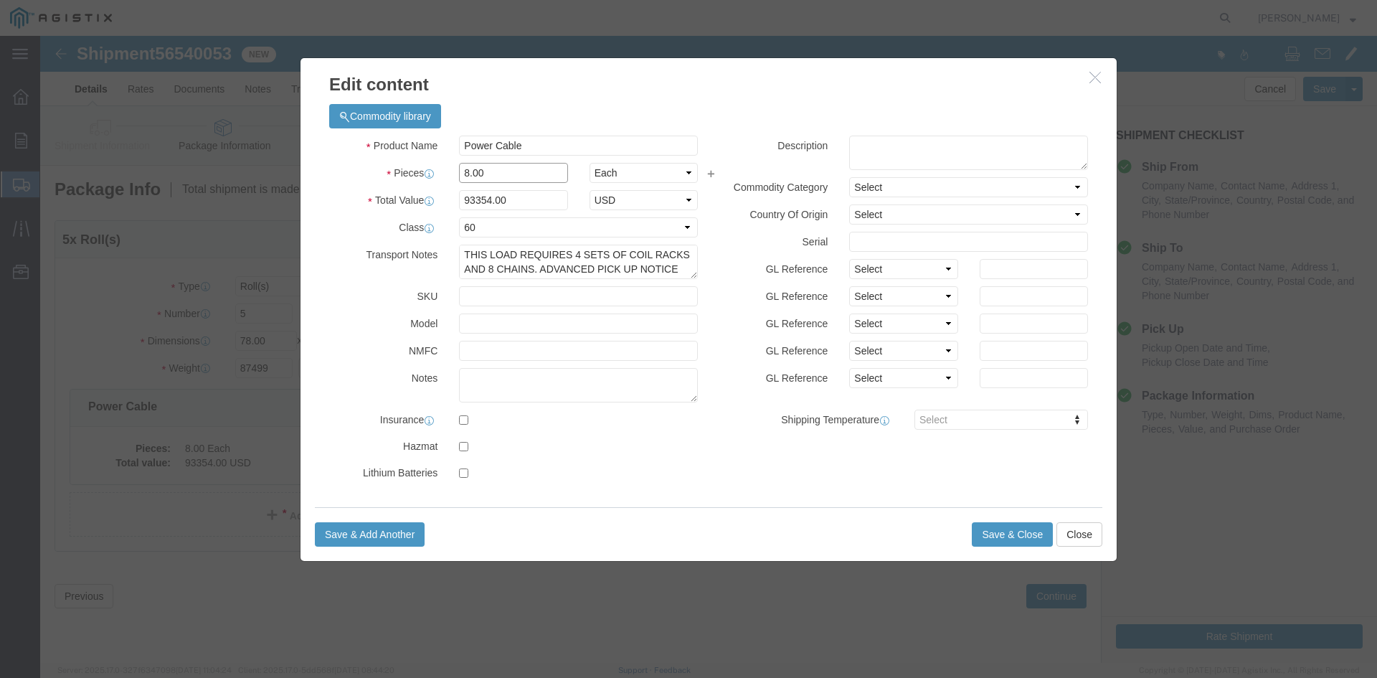
click input "8.00"
type input "8"
type input "5"
click input "58346.25"
type input "5"
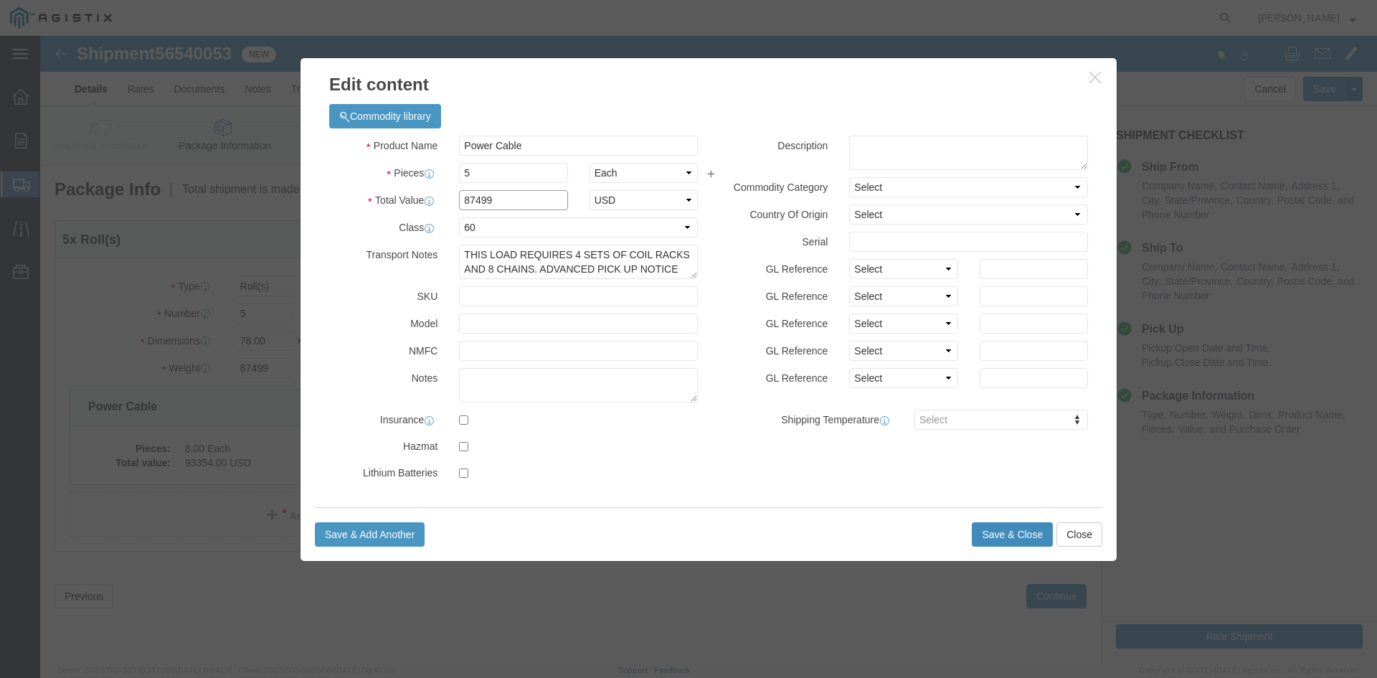
type input "87499"
click button "Save & Close"
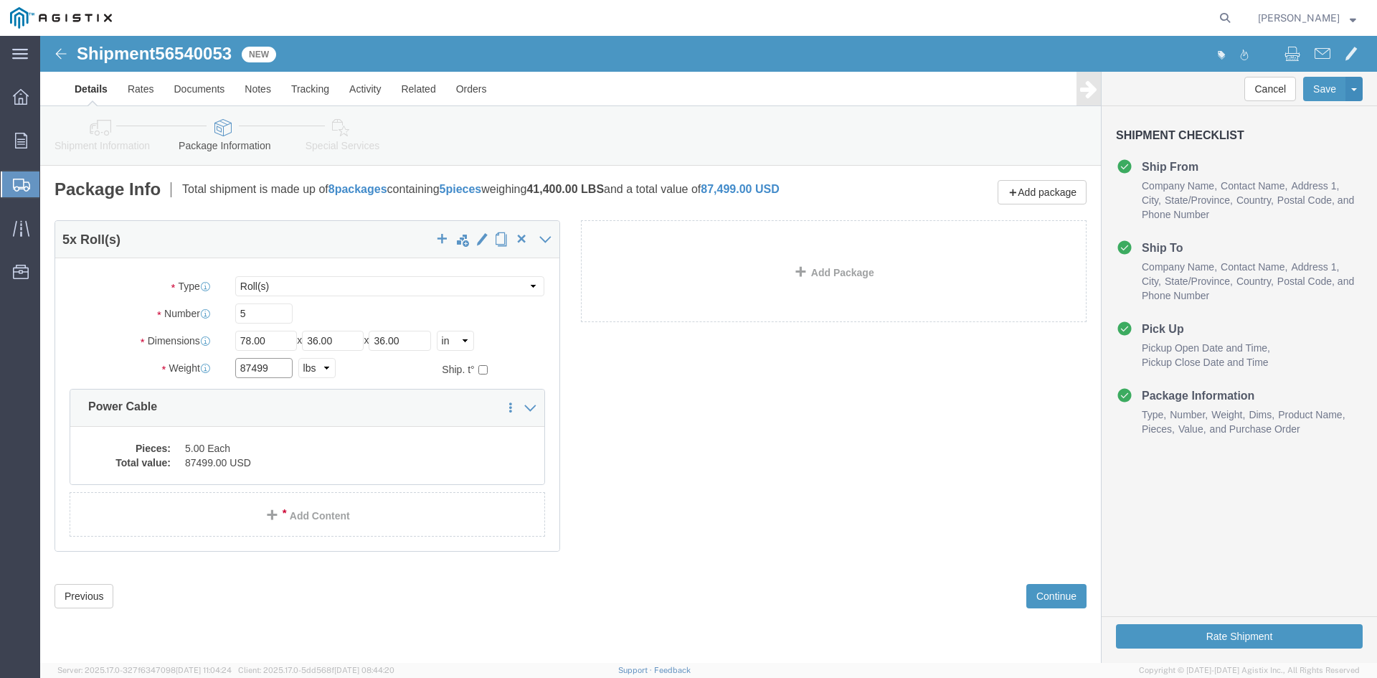
click input "87499"
type input "8"
type input "25810"
click button "Rate Shipment"
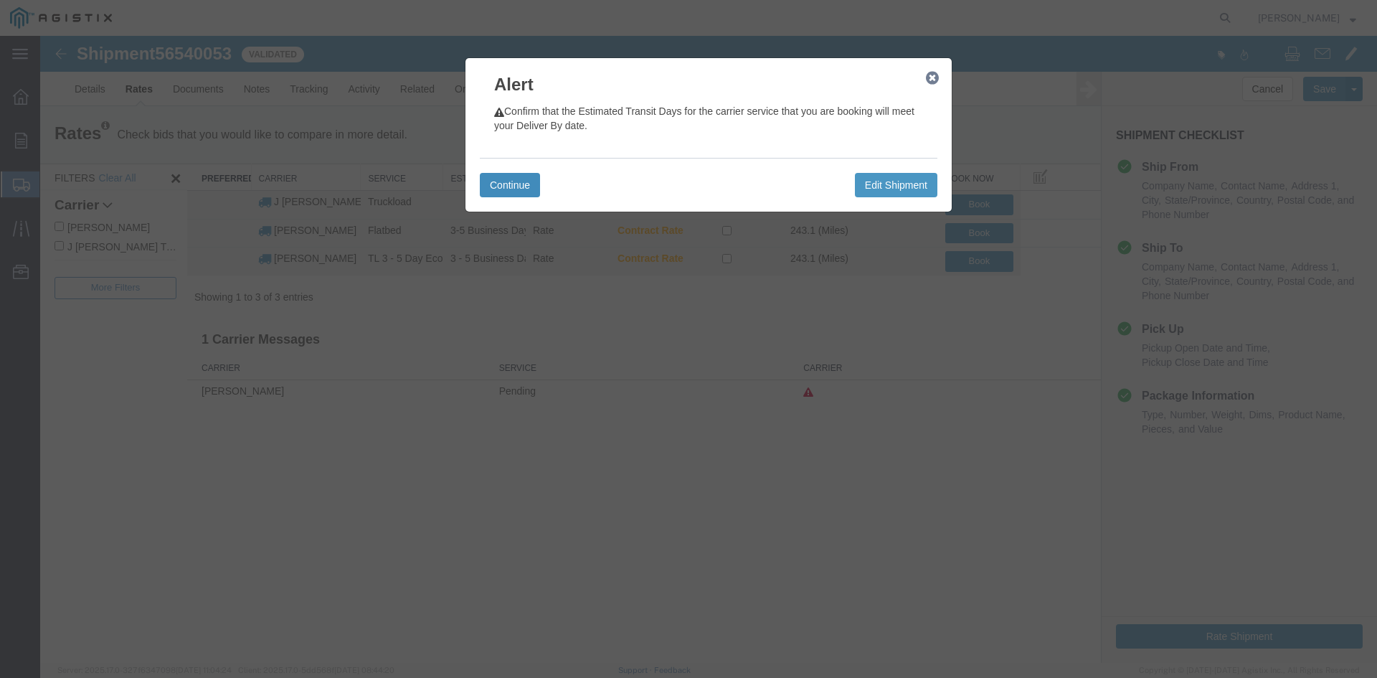
click at [515, 177] on button "Continue" at bounding box center [510, 185] width 60 height 24
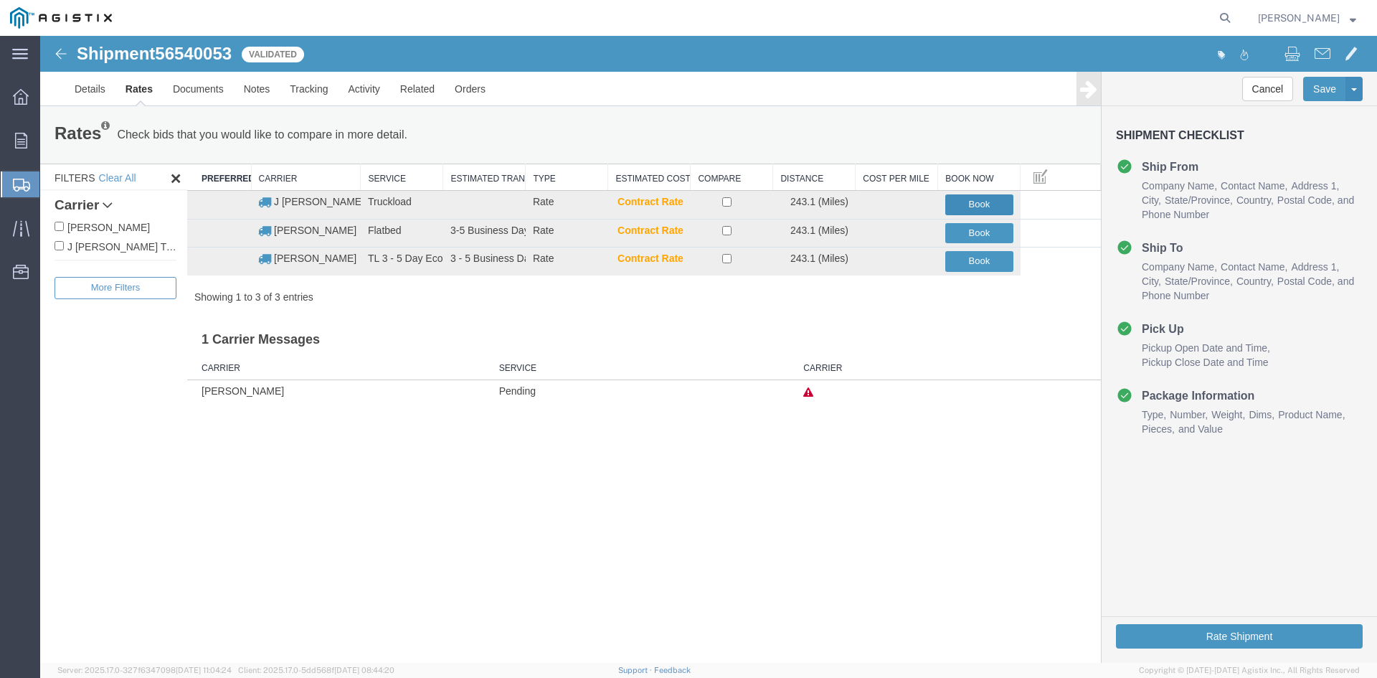
click at [959, 199] on button "Book" at bounding box center [979, 204] width 68 height 21
